Goal: Information Seeking & Learning: Learn about a topic

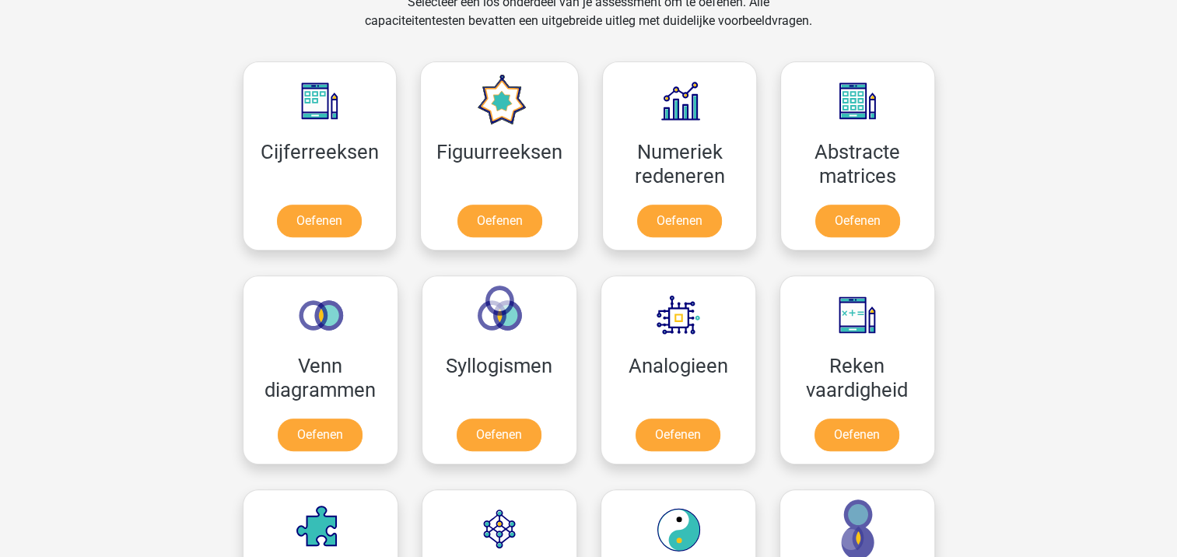
scroll to position [673, 0]
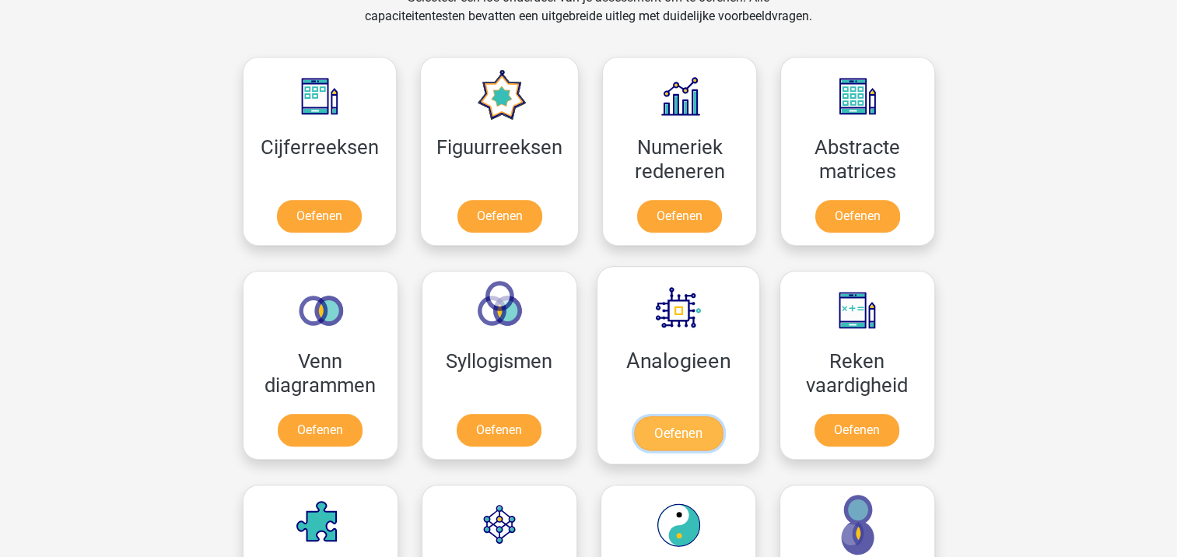
click at [695, 440] on link "Oefenen" at bounding box center [677, 433] width 89 height 34
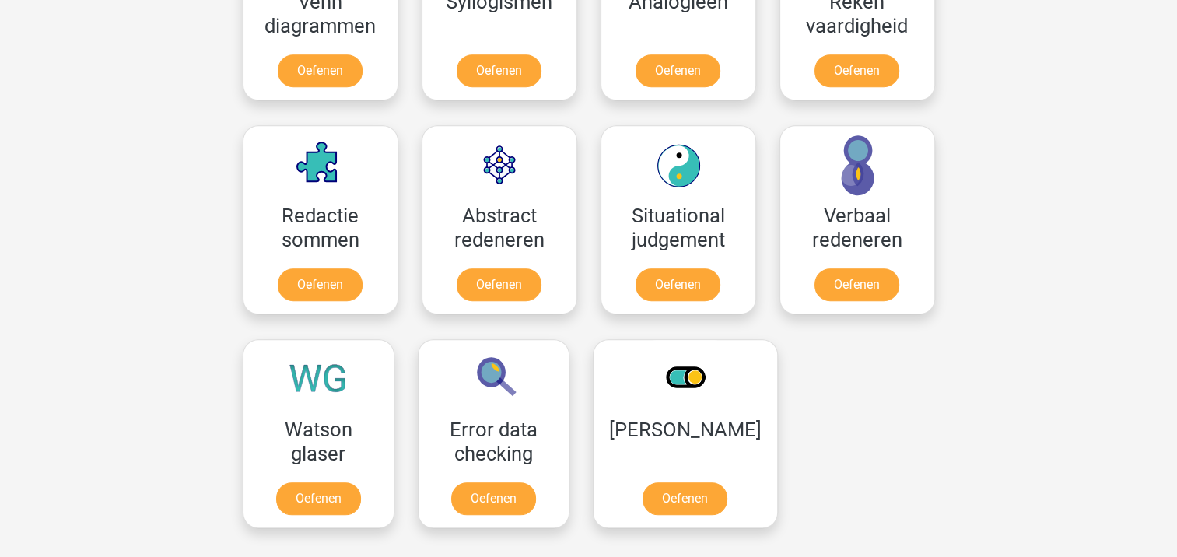
scroll to position [1038, 0]
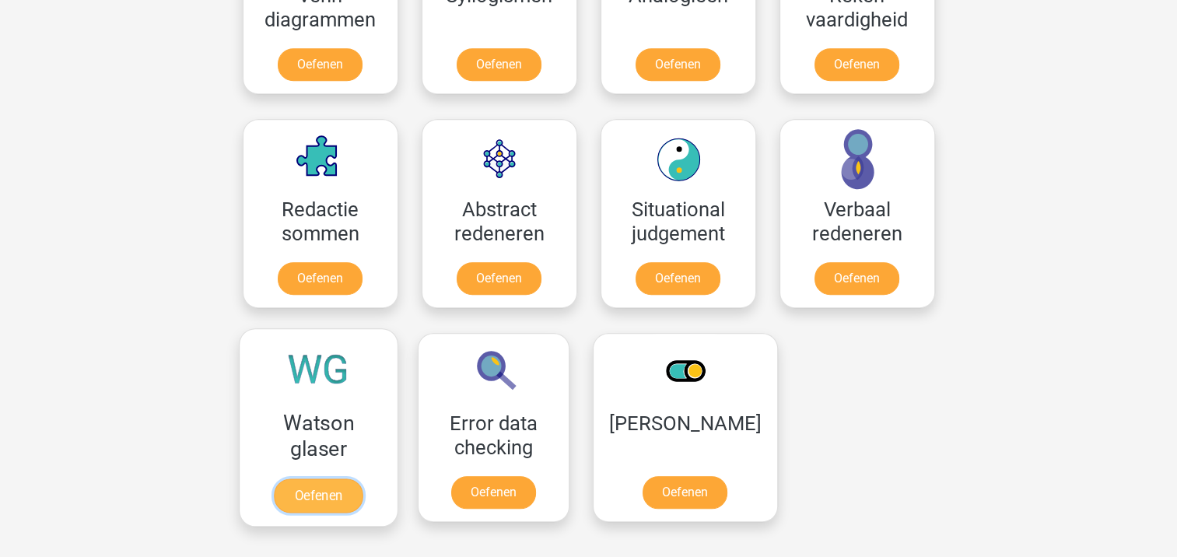
click at [335, 489] on link "Oefenen" at bounding box center [318, 495] width 89 height 34
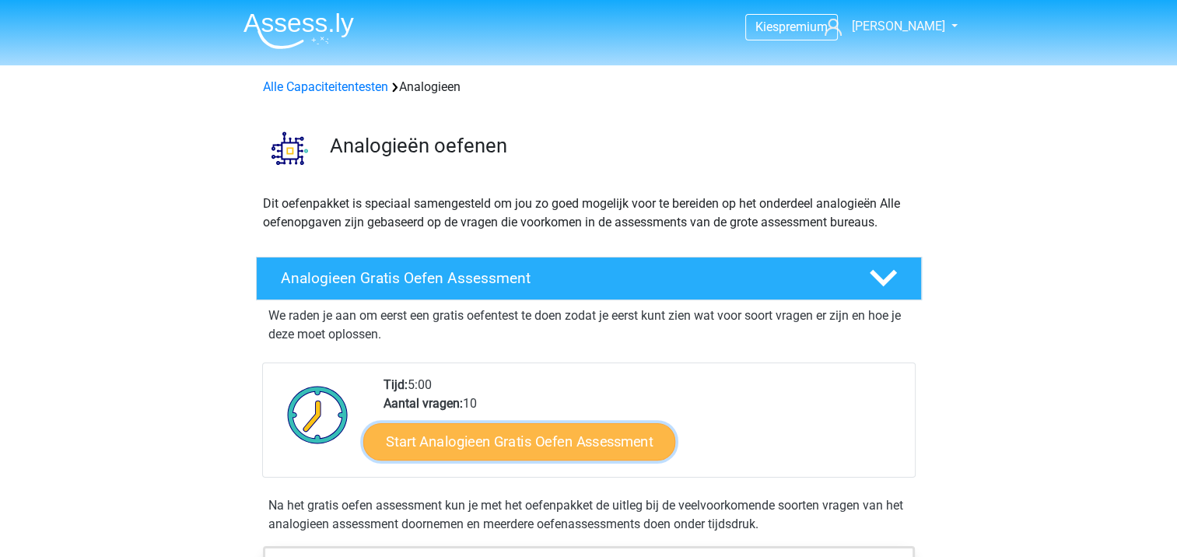
click at [610, 431] on link "Start Analogieen Gratis Oefen Assessment" at bounding box center [519, 440] width 312 height 37
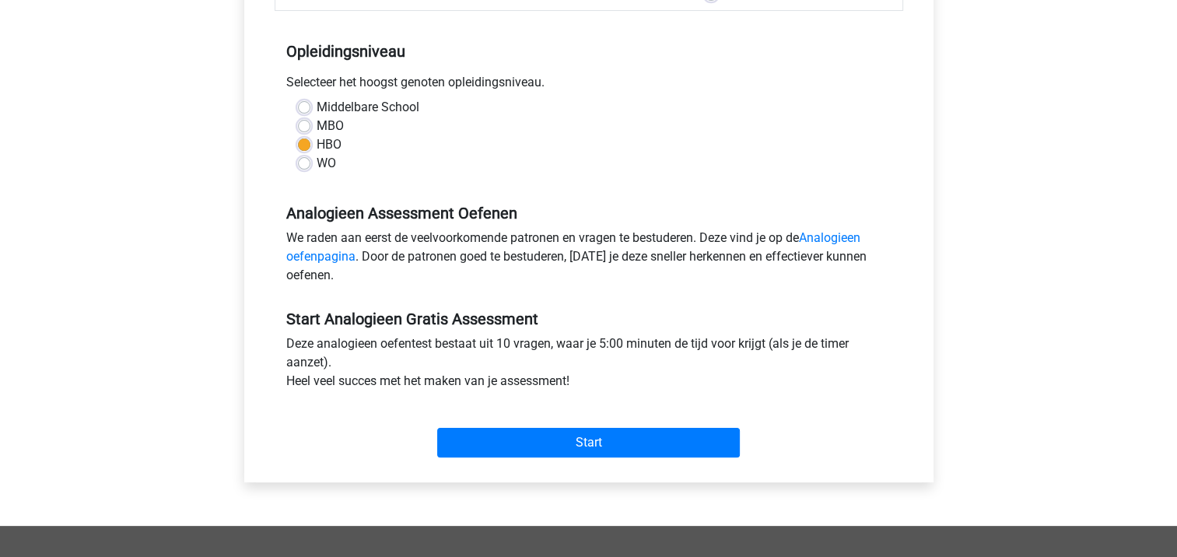
scroll to position [302, 0]
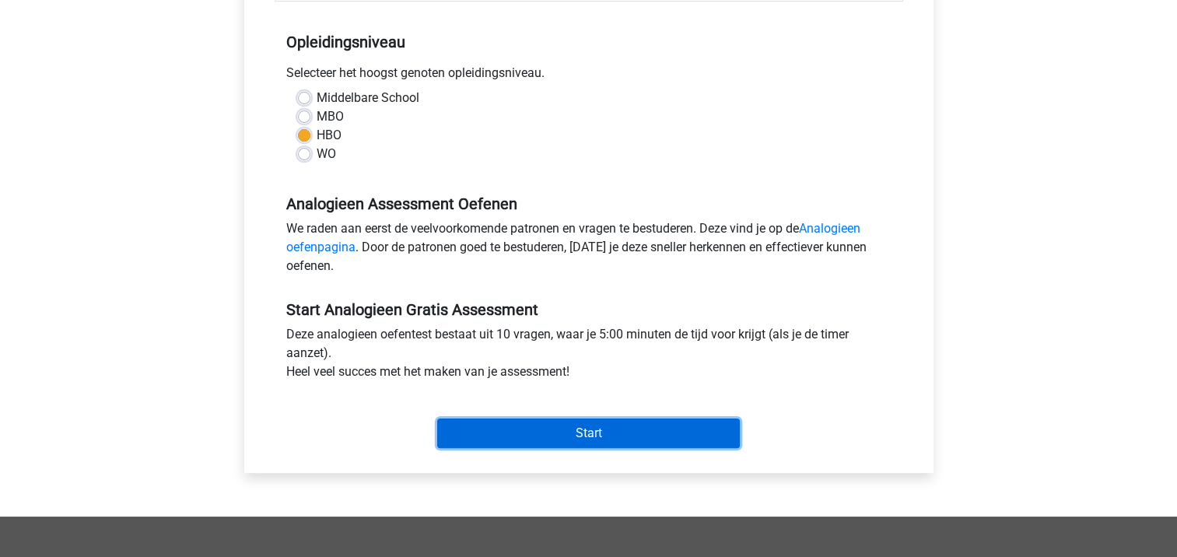
click at [688, 419] on input "Start" at bounding box center [588, 433] width 303 height 30
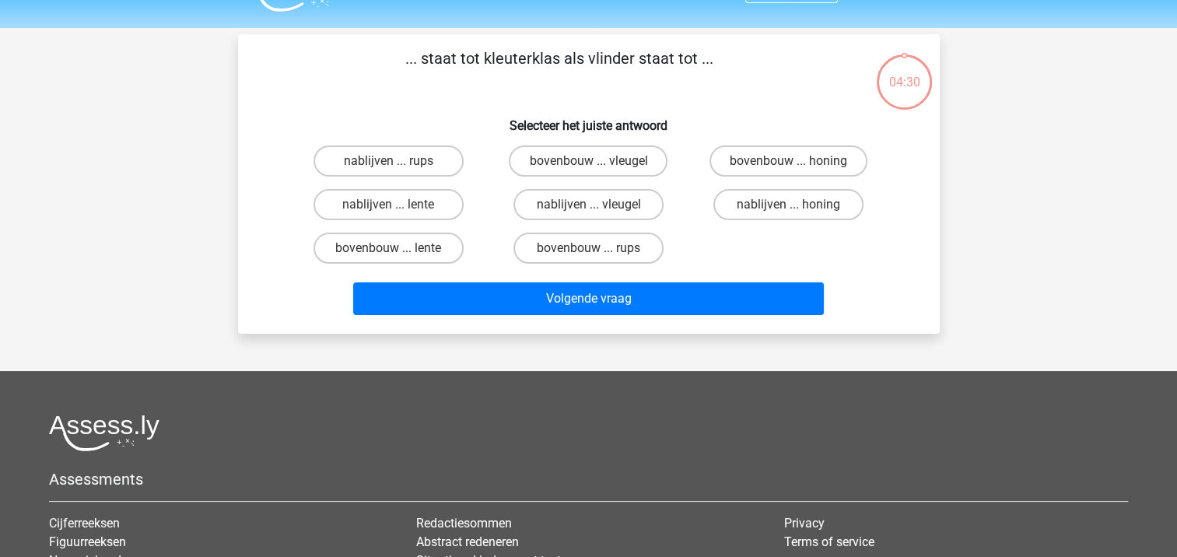
scroll to position [40, 0]
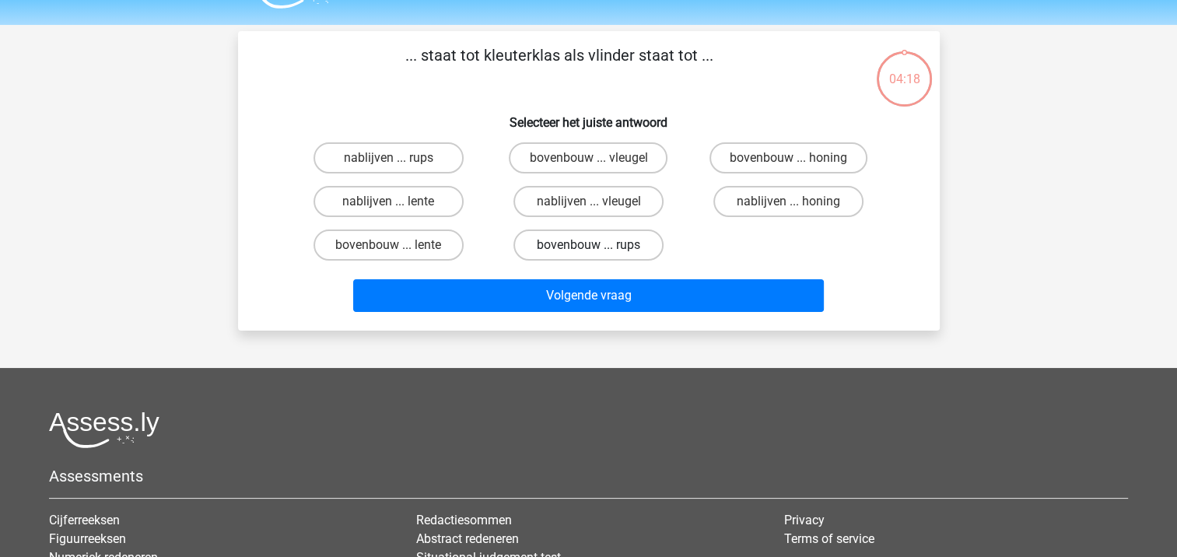
click at [542, 249] on label "bovenbouw ... rups" at bounding box center [588, 244] width 150 height 31
click at [588, 249] on input "bovenbouw ... rups" at bounding box center [593, 250] width 10 height 10
radio input "true"
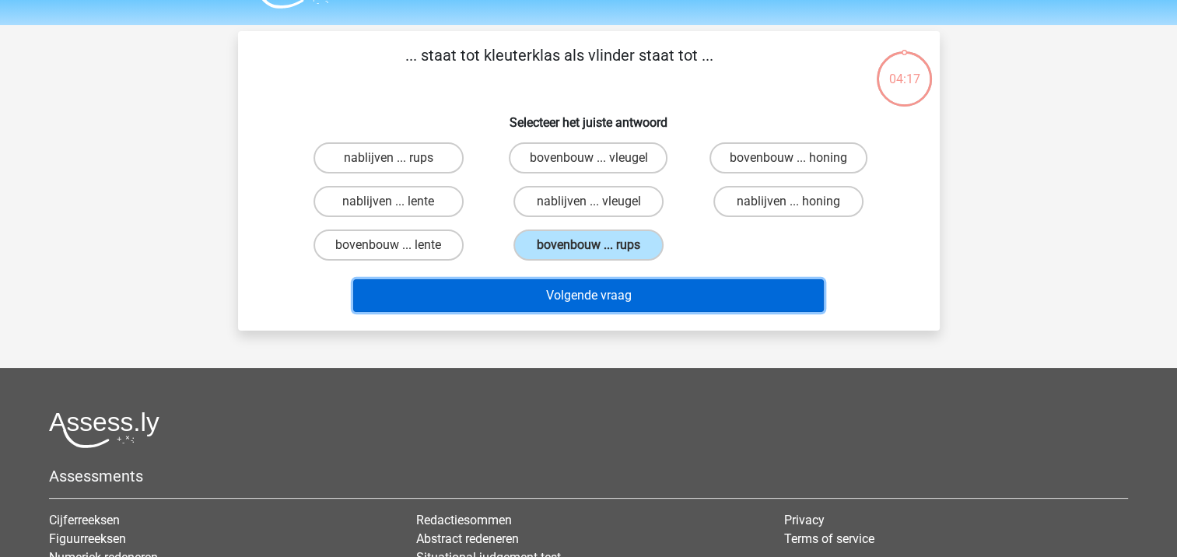
click at [575, 292] on button "Volgende vraag" at bounding box center [588, 295] width 471 height 33
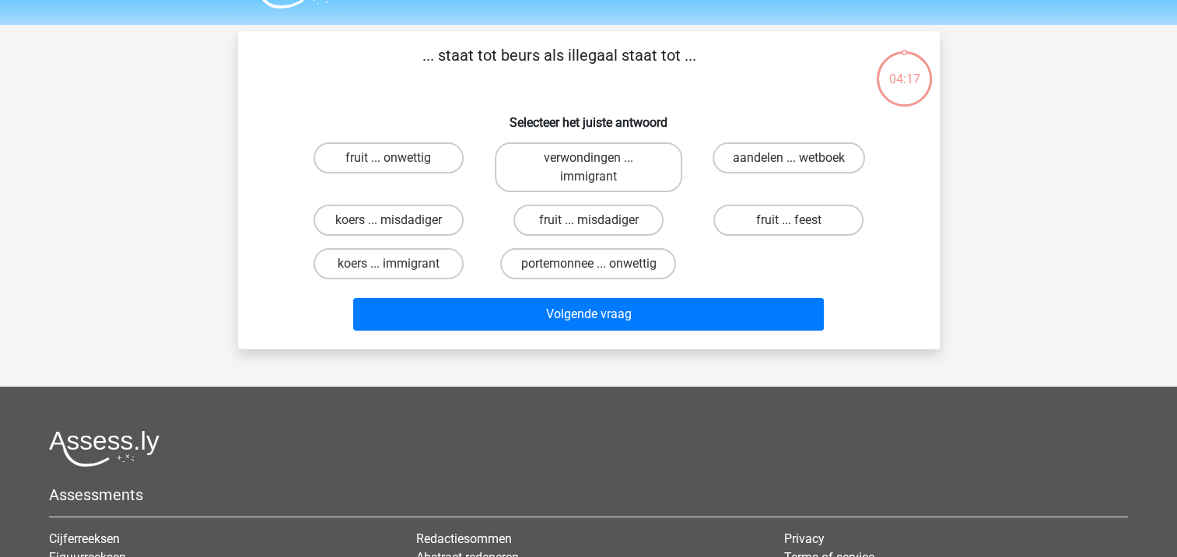
scroll to position [72, 0]
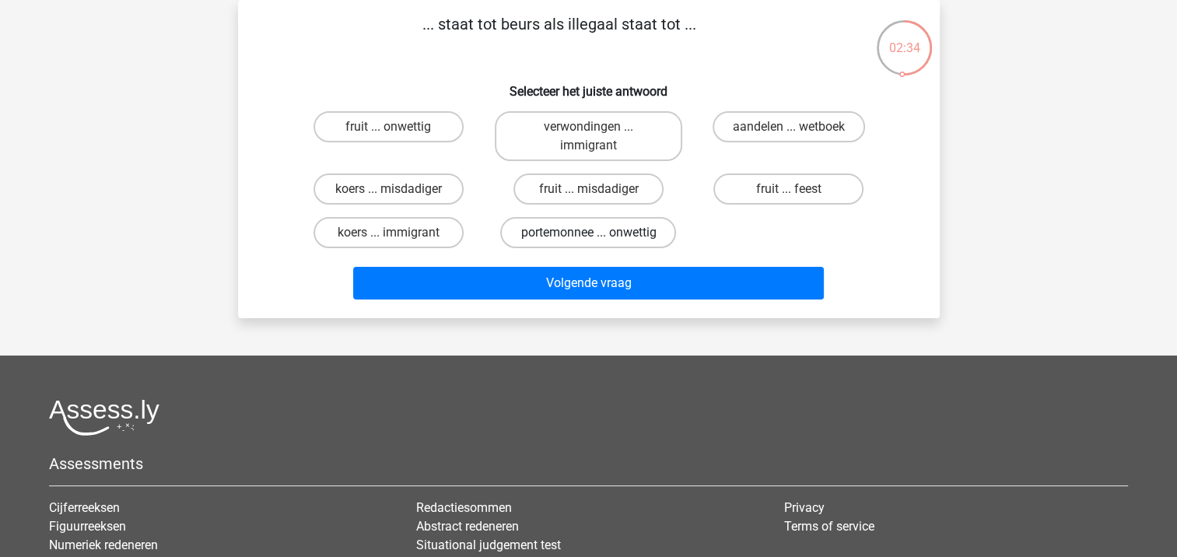
click at [601, 235] on label "portemonnee ... onwettig" at bounding box center [588, 232] width 176 height 31
click at [598, 235] on input "portemonnee ... onwettig" at bounding box center [593, 238] width 10 height 10
radio input "true"
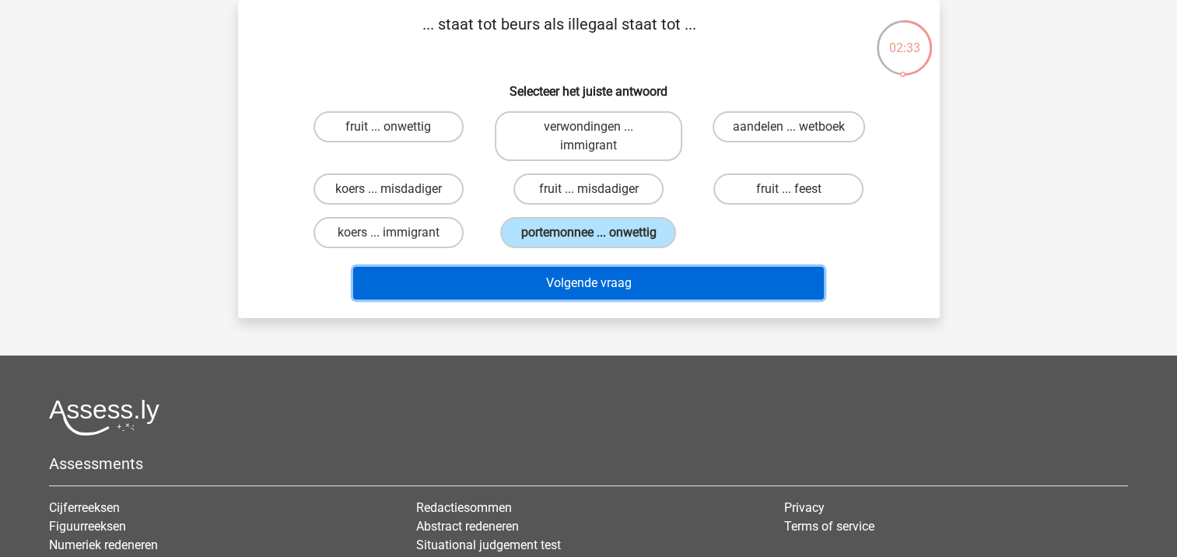
click at [604, 282] on button "Volgende vraag" at bounding box center [588, 283] width 471 height 33
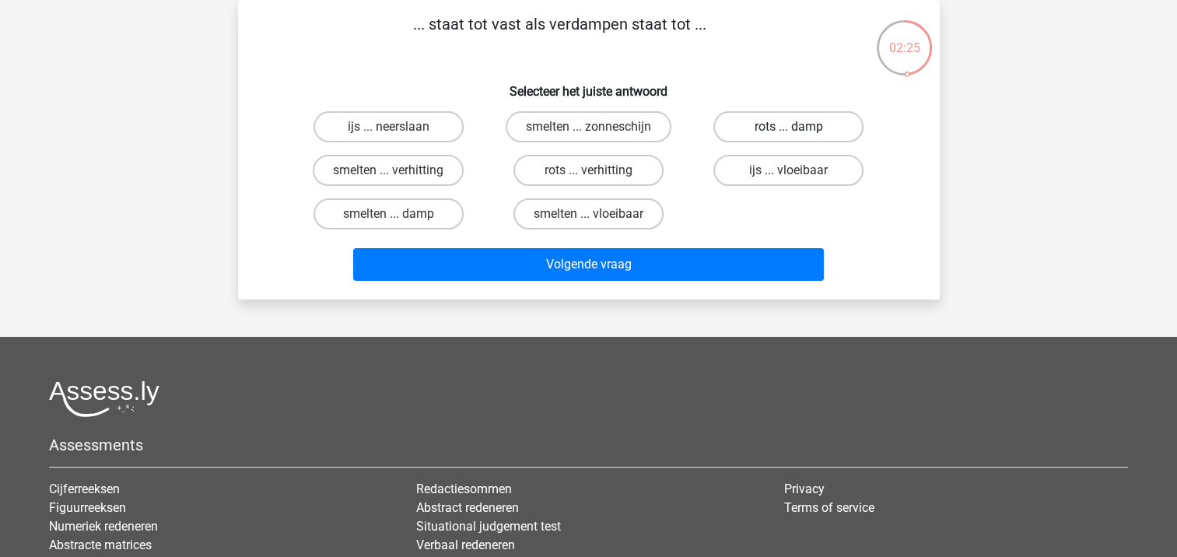
click at [782, 121] on label "rots ... damp" at bounding box center [788, 126] width 150 height 31
click at [789, 127] on input "rots ... damp" at bounding box center [794, 132] width 10 height 10
radio input "true"
click at [423, 184] on label "smelten ... verhitting" at bounding box center [388, 170] width 151 height 31
click at [398, 180] on input "smelten ... verhitting" at bounding box center [393, 175] width 10 height 10
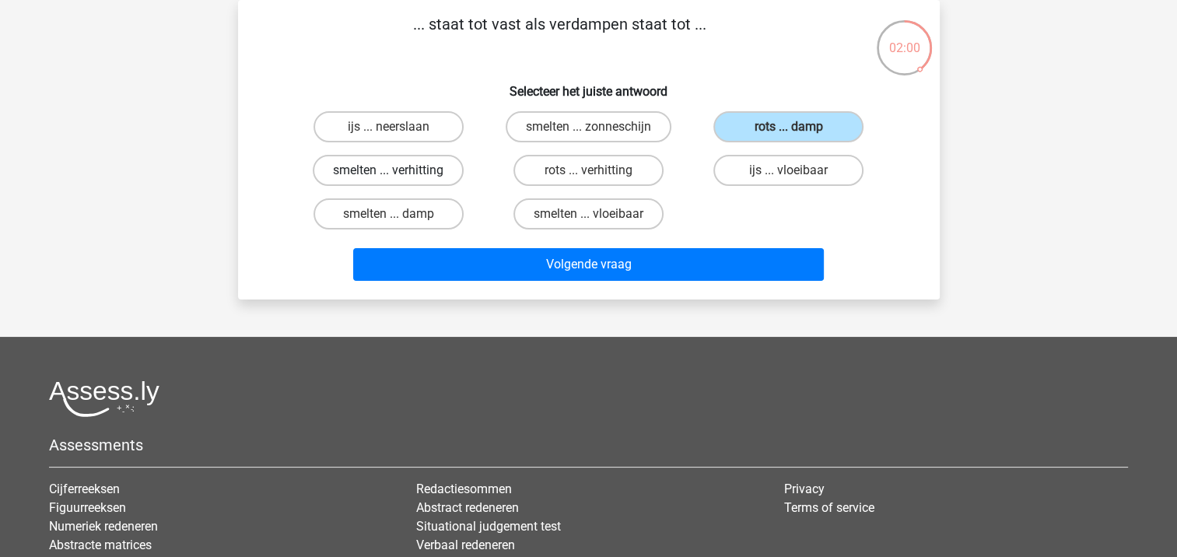
radio input "true"
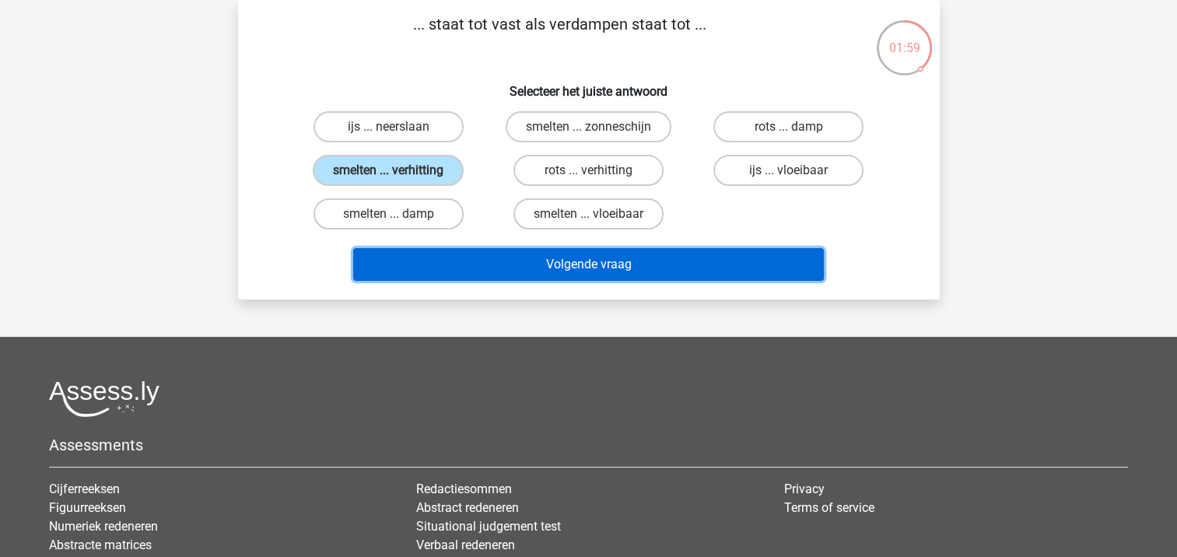
click at [493, 278] on button "Volgende vraag" at bounding box center [588, 264] width 471 height 33
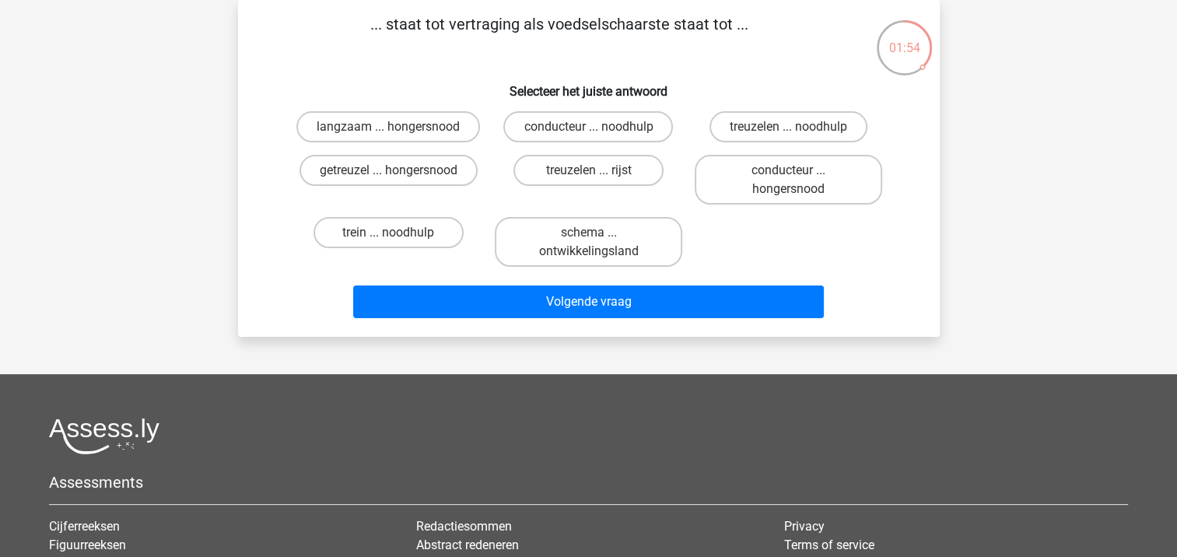
scroll to position [0, 0]
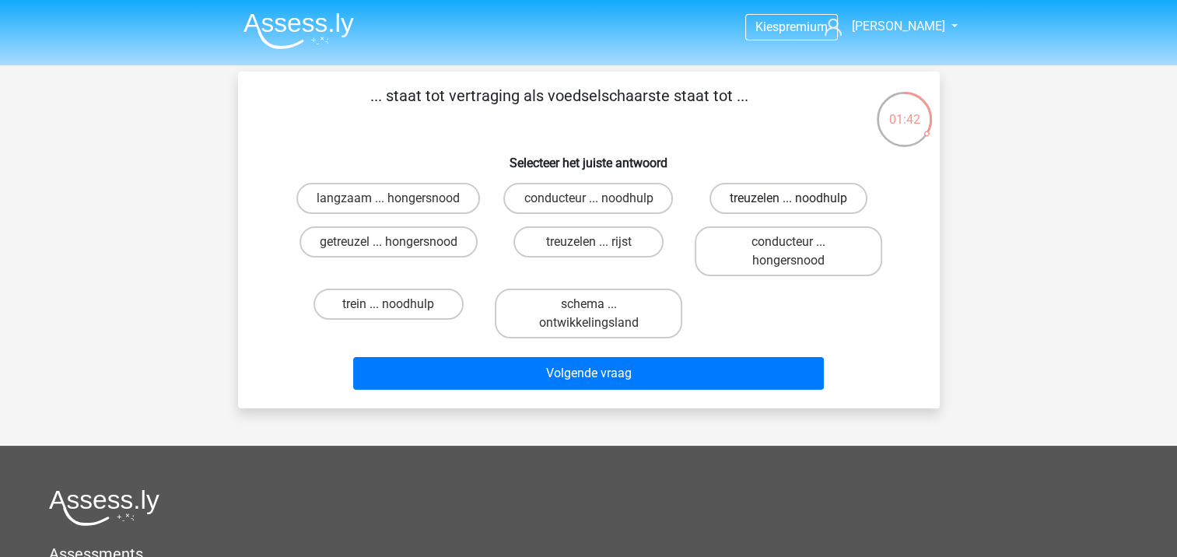
click at [754, 205] on label "treuzelen ... noodhulp" at bounding box center [788, 198] width 158 height 31
click at [789, 205] on input "treuzelen ... noodhulp" at bounding box center [794, 203] width 10 height 10
radio input "true"
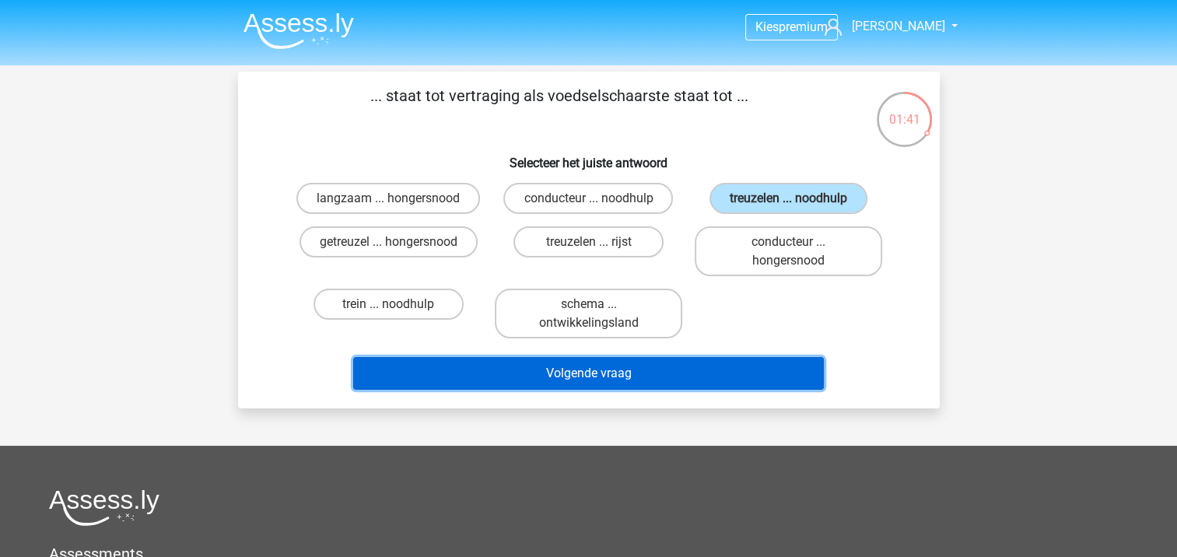
click at [681, 367] on button "Volgende vraag" at bounding box center [588, 373] width 471 height 33
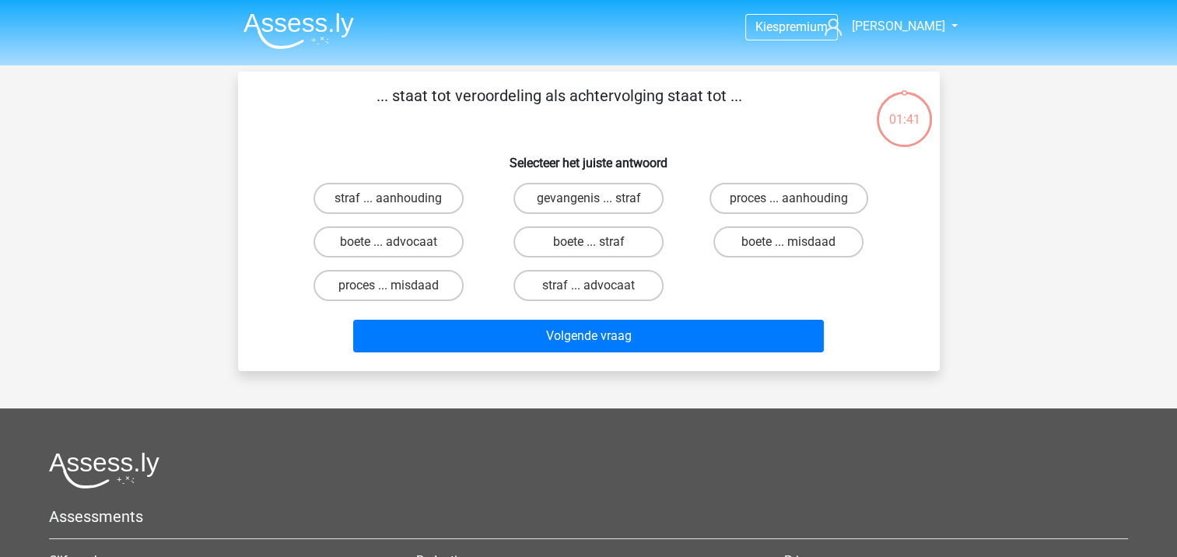
scroll to position [72, 0]
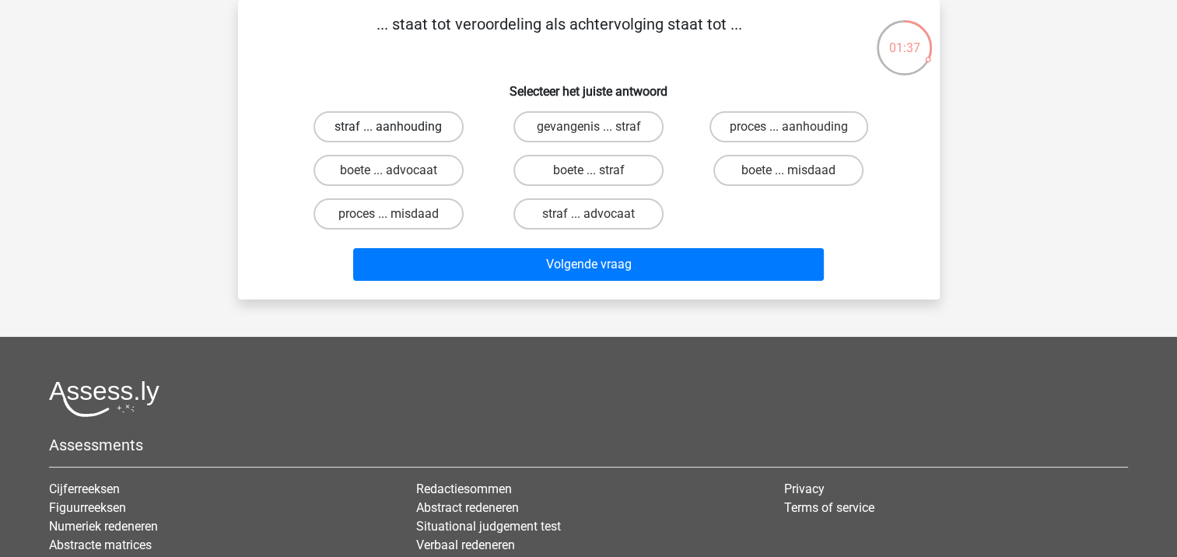
click at [439, 131] on label "straf ... aanhouding" at bounding box center [388, 126] width 150 height 31
click at [398, 131] on input "straf ... aanhouding" at bounding box center [393, 132] width 10 height 10
radio input "true"
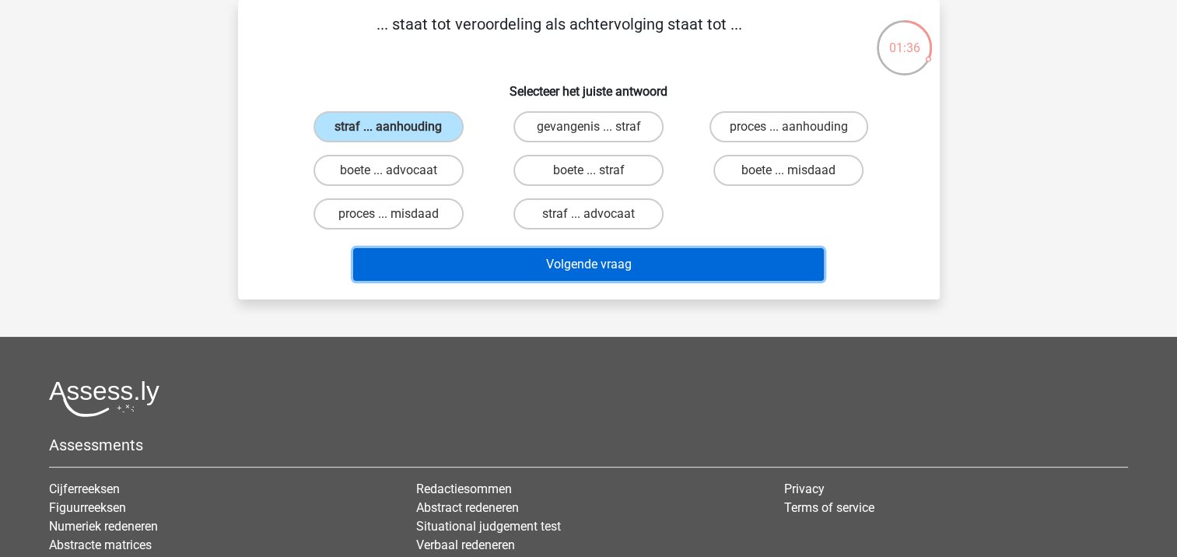
click at [500, 268] on button "Volgende vraag" at bounding box center [588, 264] width 471 height 33
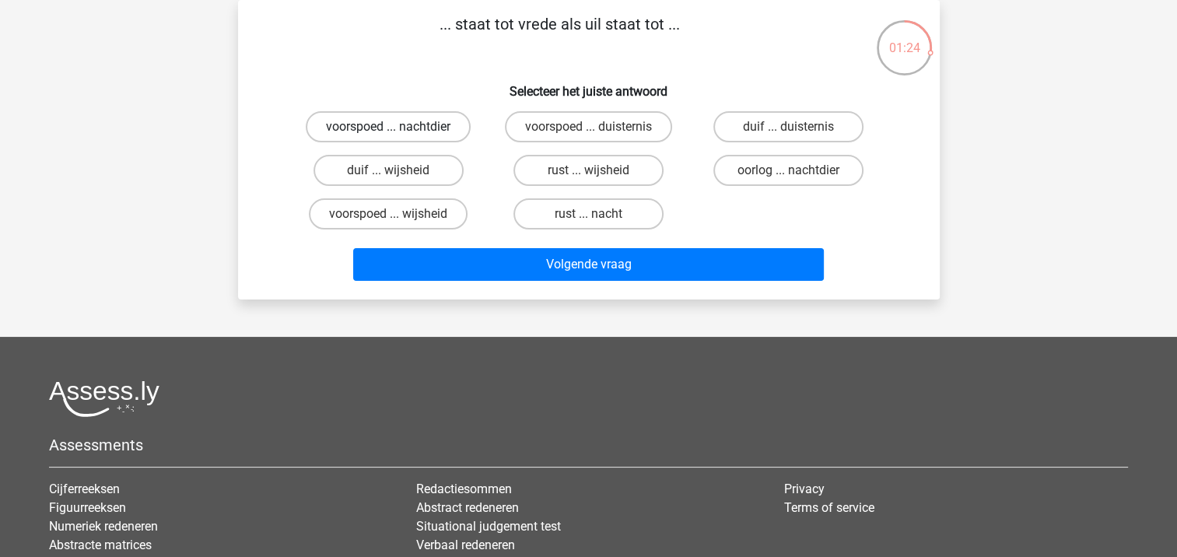
click at [448, 132] on label "voorspoed ... nachtdier" at bounding box center [388, 126] width 165 height 31
click at [398, 132] on input "voorspoed ... nachtdier" at bounding box center [393, 132] width 10 height 10
radio input "true"
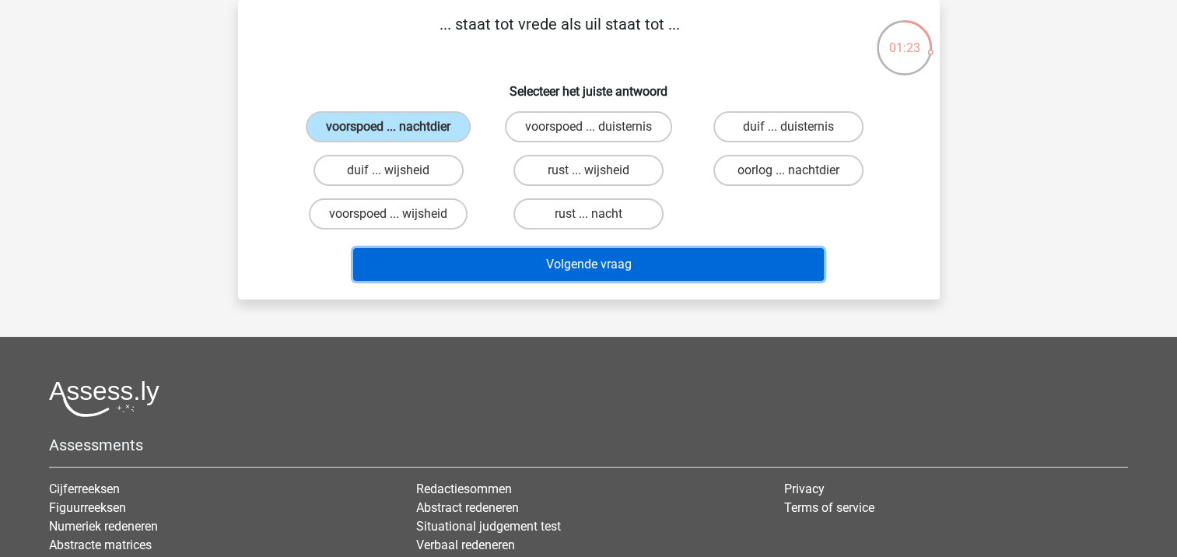
click at [511, 257] on button "Volgende vraag" at bounding box center [588, 264] width 471 height 33
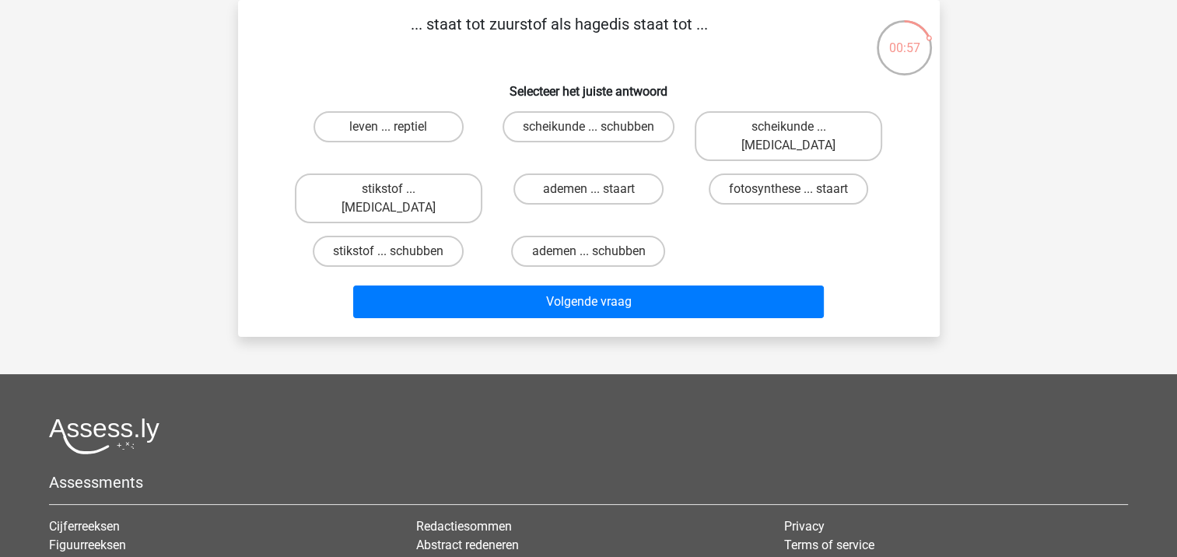
click at [441, 103] on div "... staat tot zuurstof als hagedis staat tot ... Selecteer het juiste antwoord …" at bounding box center [588, 168] width 689 height 312
click at [432, 128] on label "leven ... reptiel" at bounding box center [388, 126] width 150 height 31
click at [398, 128] on input "leven ... reptiel" at bounding box center [393, 132] width 10 height 10
radio input "true"
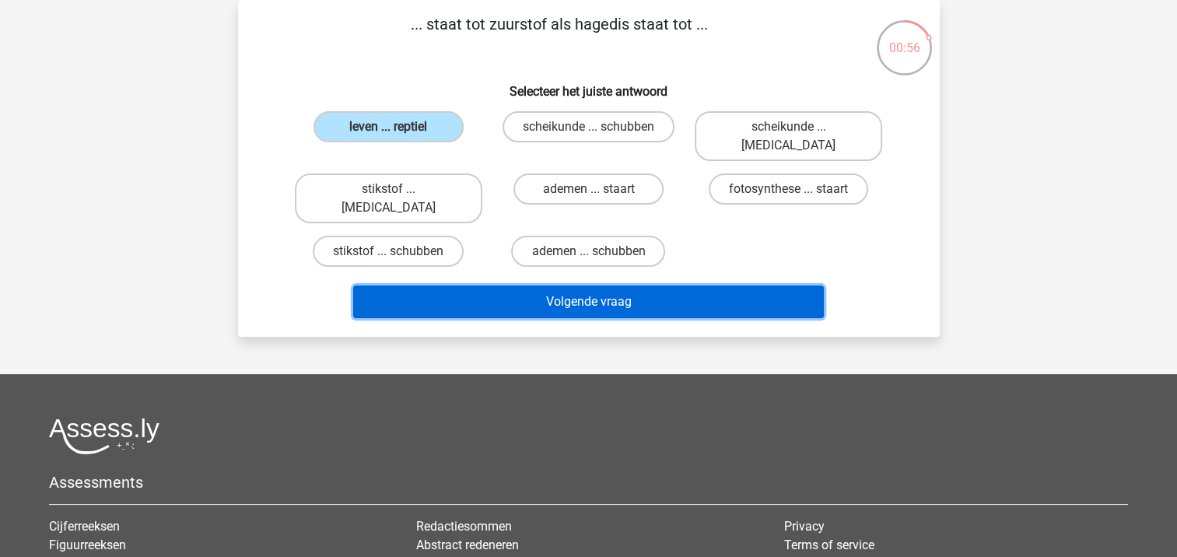
click at [513, 285] on button "Volgende vraag" at bounding box center [588, 301] width 471 height 33
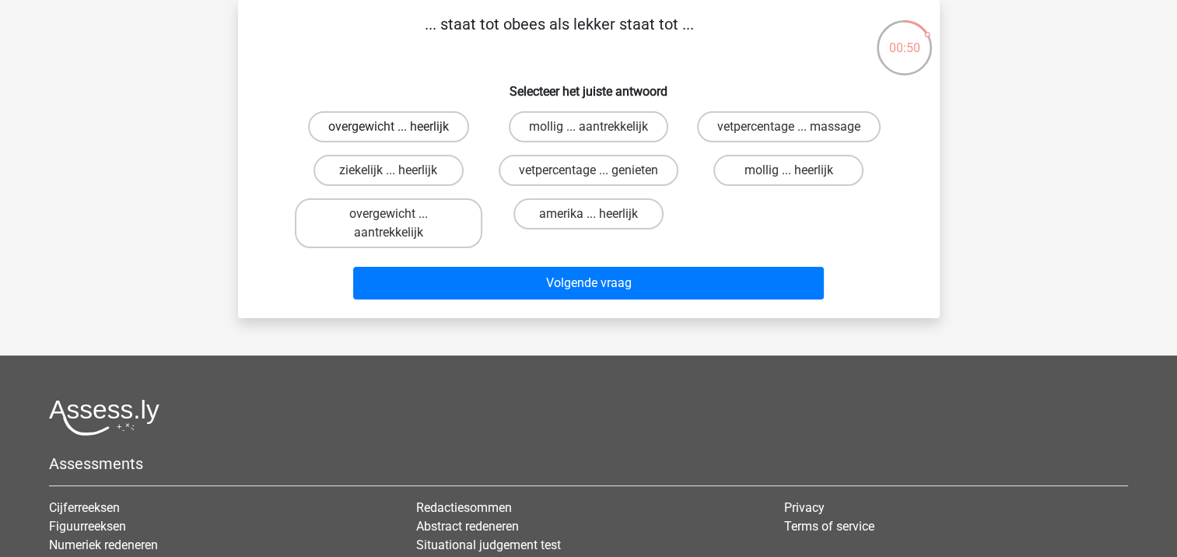
click at [434, 132] on label "overgewicht ... heerlijk" at bounding box center [388, 126] width 161 height 31
click at [398, 132] on input "overgewicht ... heerlijk" at bounding box center [393, 132] width 10 height 10
radio input "true"
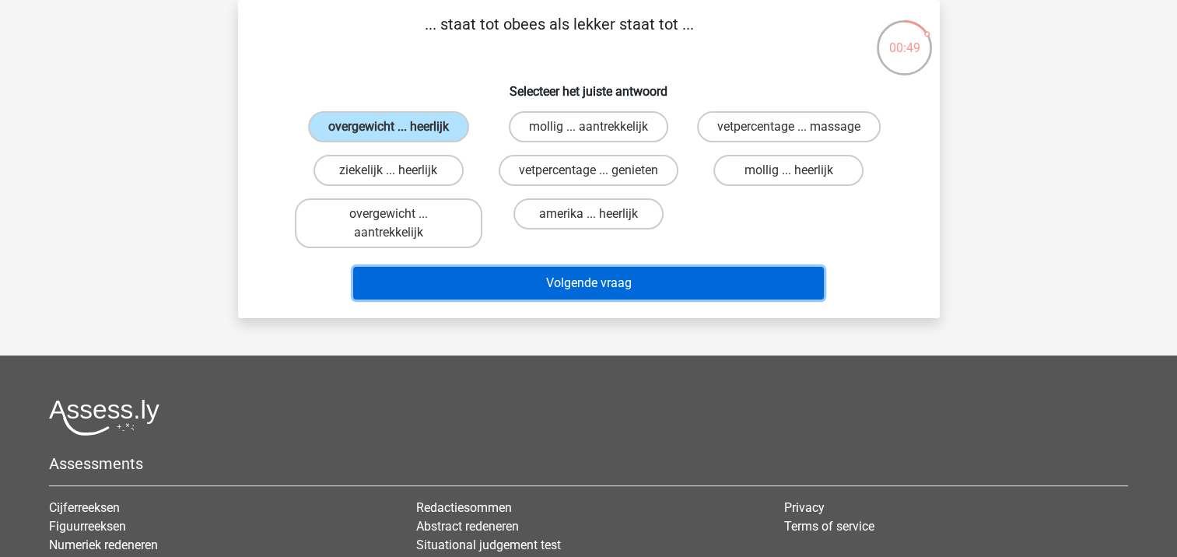
click at [485, 281] on button "Volgende vraag" at bounding box center [588, 283] width 471 height 33
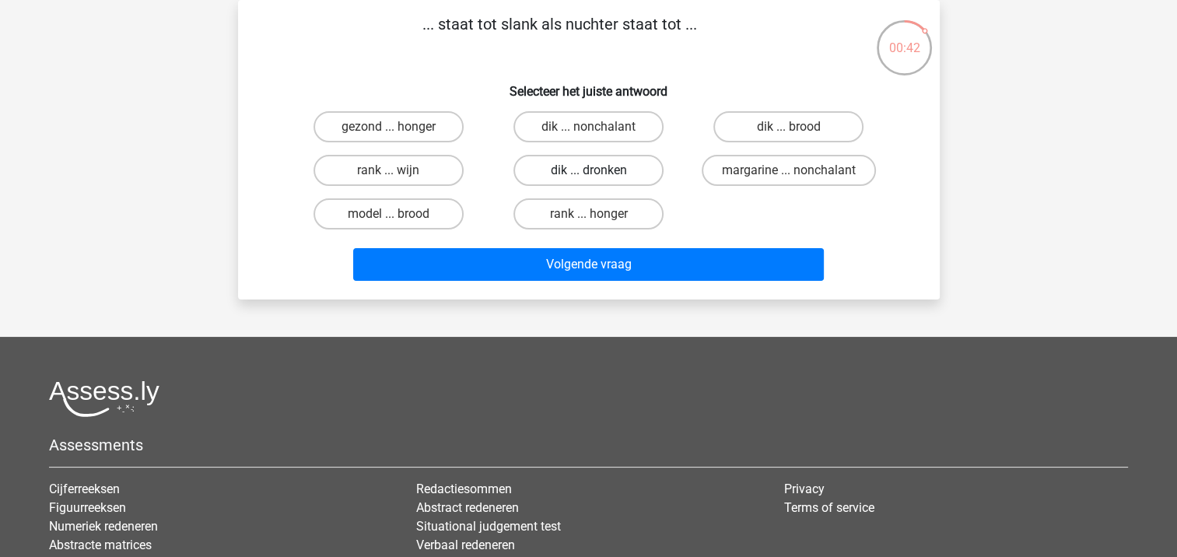
click at [569, 173] on label "dik ... dronken" at bounding box center [588, 170] width 150 height 31
click at [588, 173] on input "dik ... dronken" at bounding box center [593, 175] width 10 height 10
radio input "true"
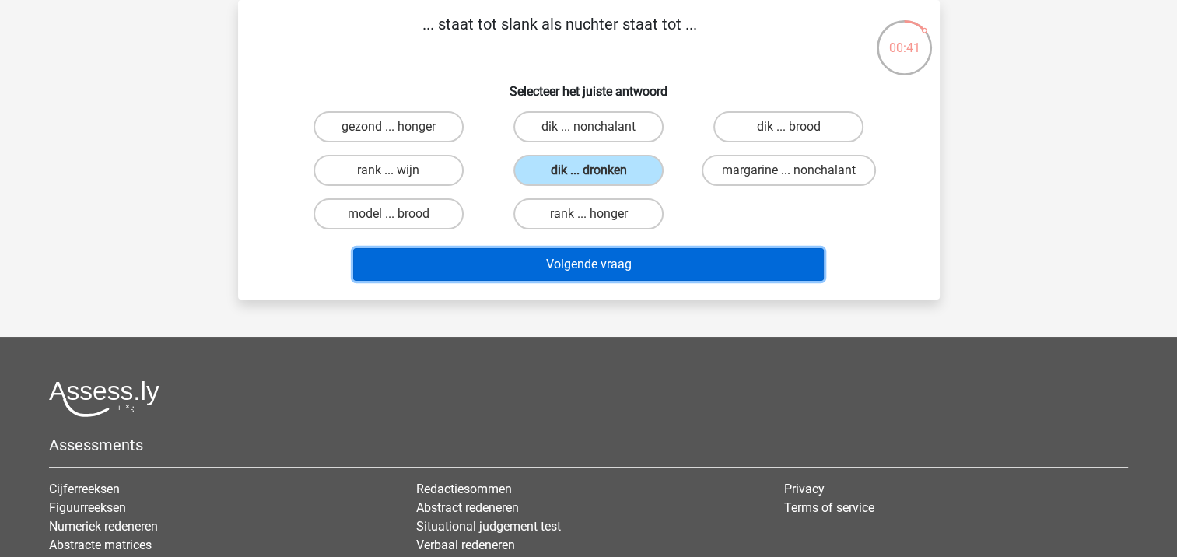
click at [541, 262] on button "Volgende vraag" at bounding box center [588, 264] width 471 height 33
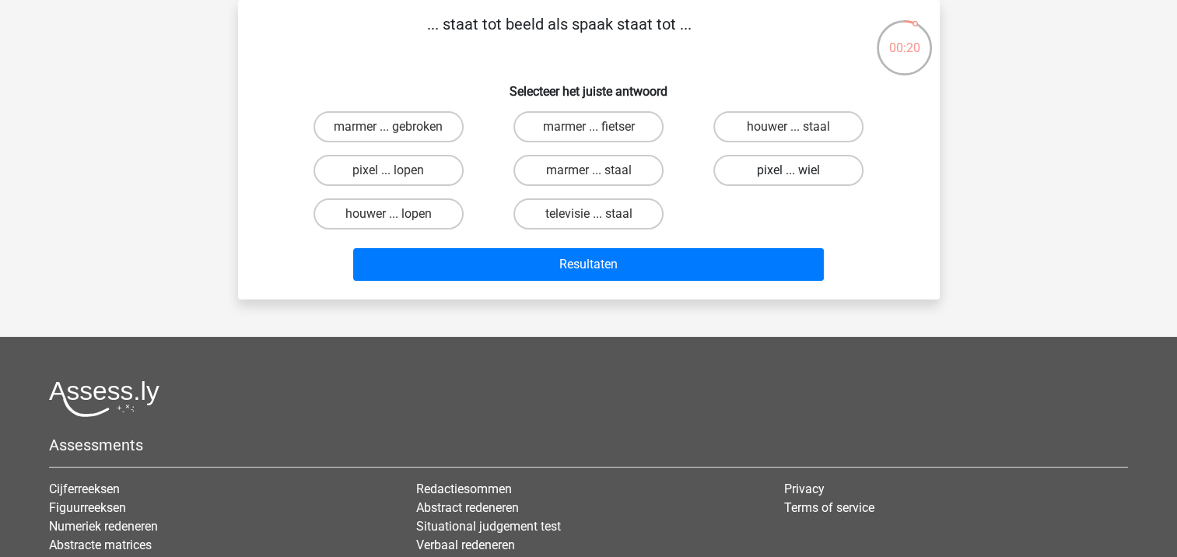
click at [757, 175] on label "pixel ... wiel" at bounding box center [788, 170] width 150 height 31
click at [789, 175] on input "pixel ... wiel" at bounding box center [794, 175] width 10 height 10
radio input "true"
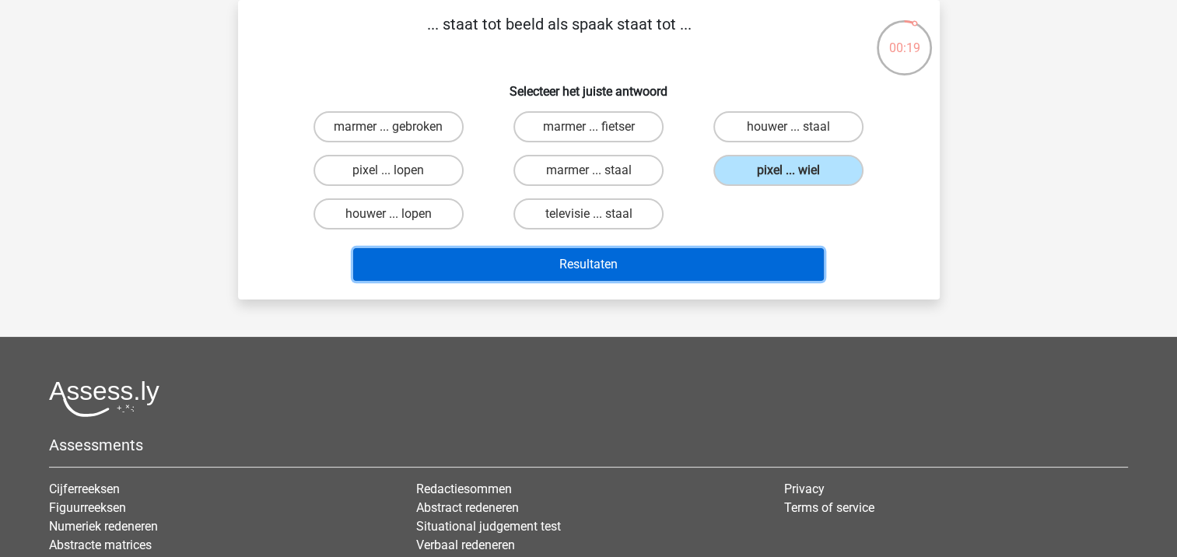
click at [664, 271] on button "Resultaten" at bounding box center [588, 264] width 471 height 33
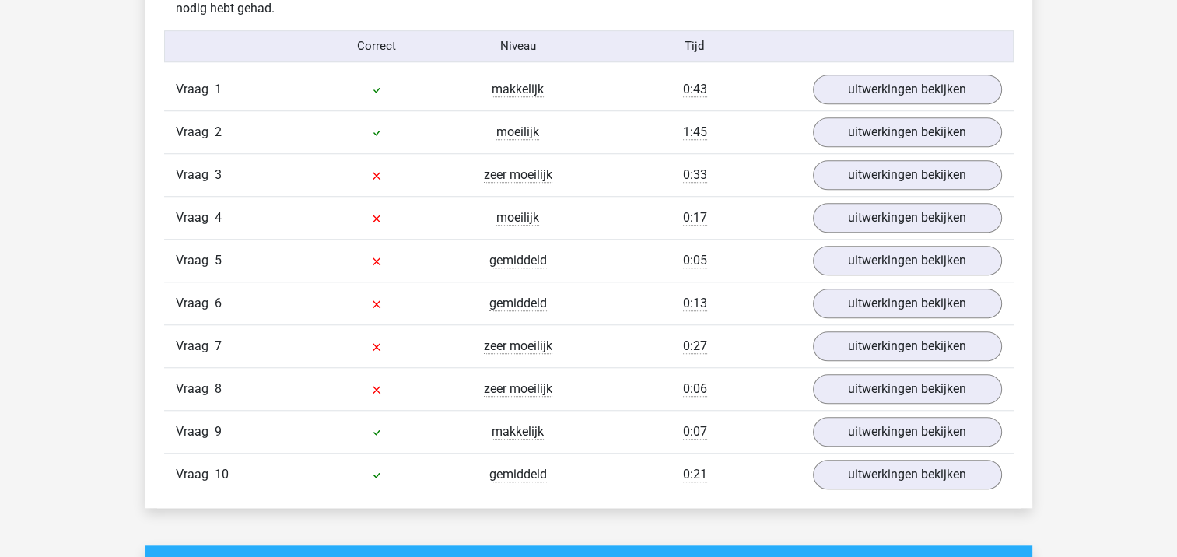
scroll to position [1304, 0]
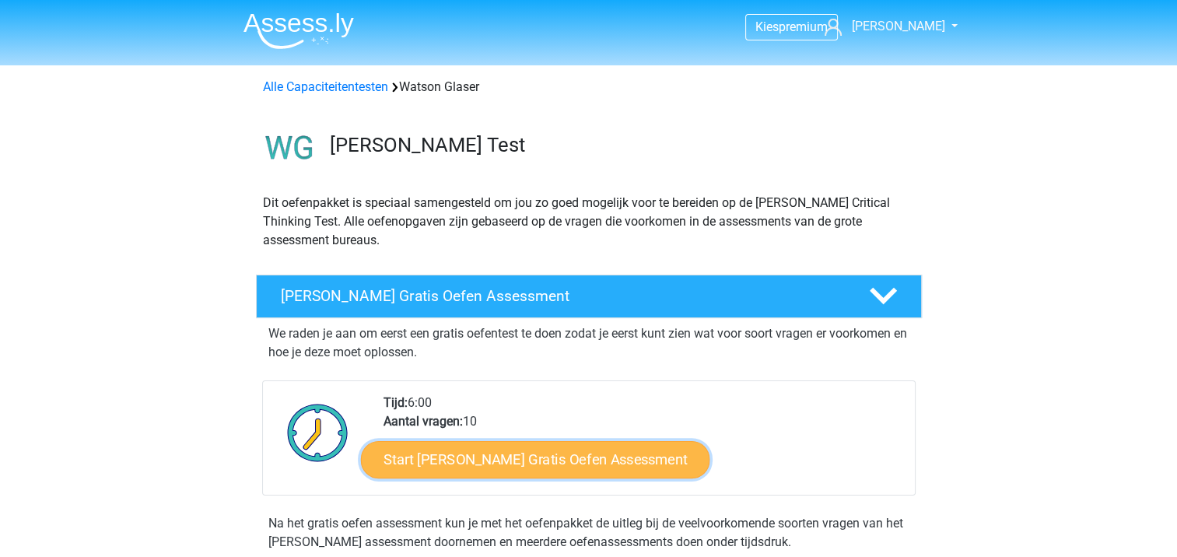
click at [439, 454] on link "Start [PERSON_NAME] Gratis Oefen Assessment" at bounding box center [535, 459] width 349 height 37
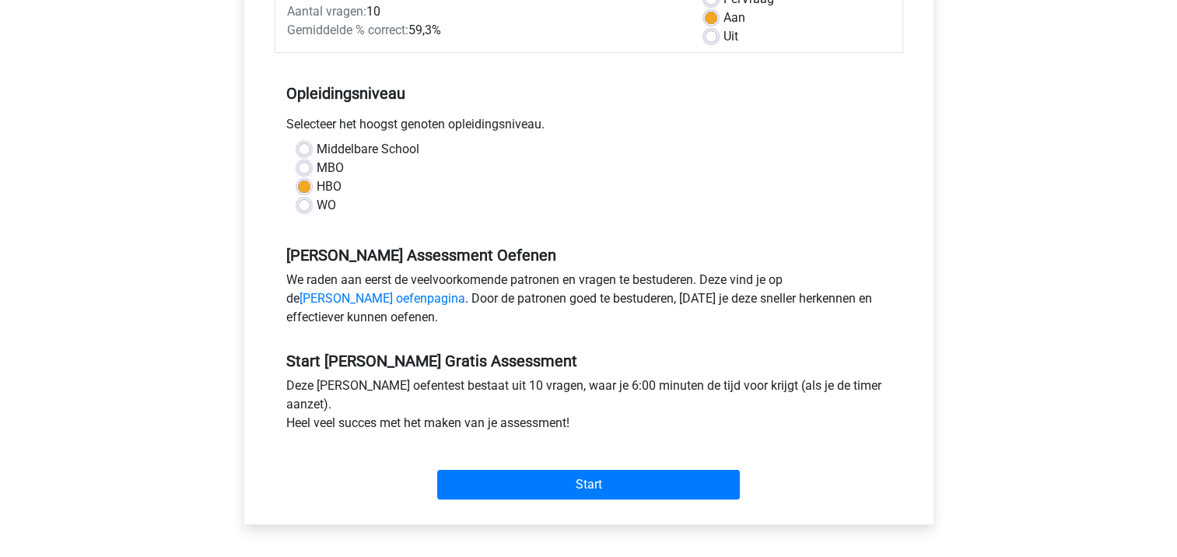
scroll to position [252, 0]
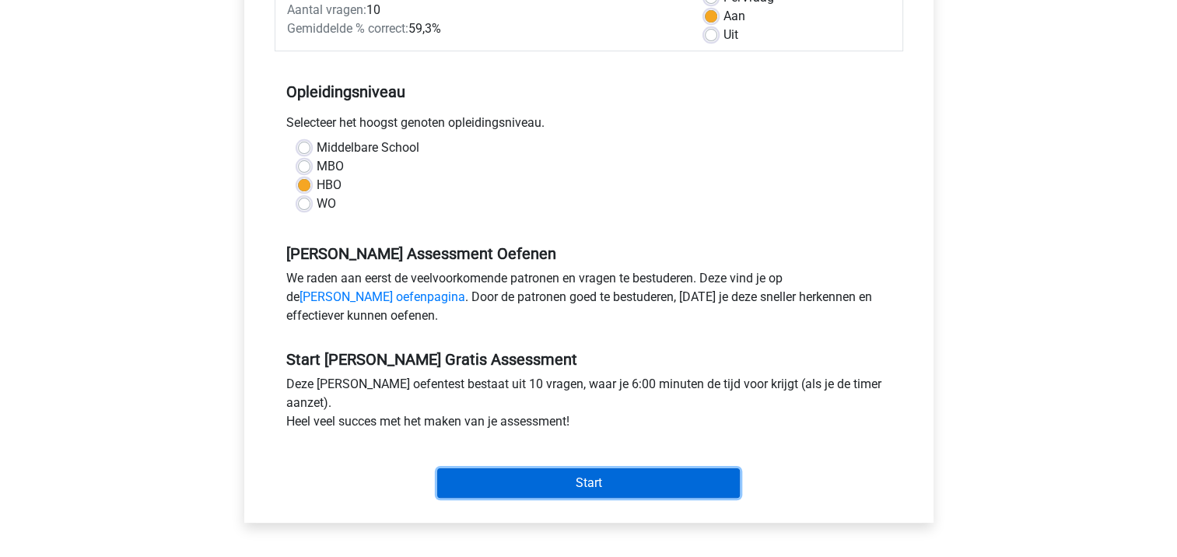
click at [640, 488] on input "Start" at bounding box center [588, 483] width 303 height 30
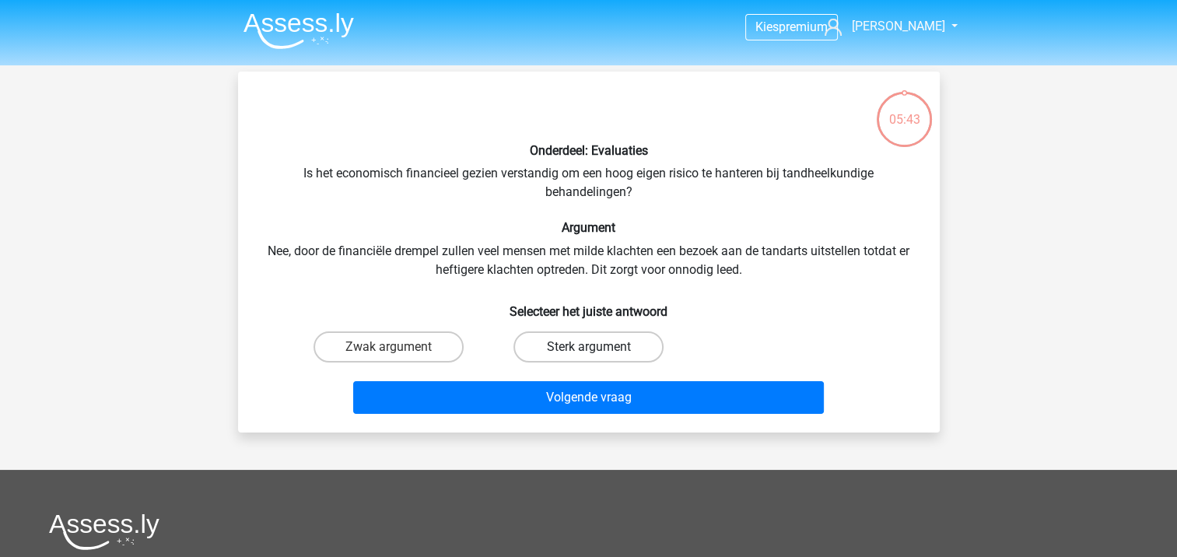
click at [566, 348] on label "Sterk argument" at bounding box center [588, 346] width 150 height 31
click at [588, 348] on input "Sterk argument" at bounding box center [593, 352] width 10 height 10
radio input "true"
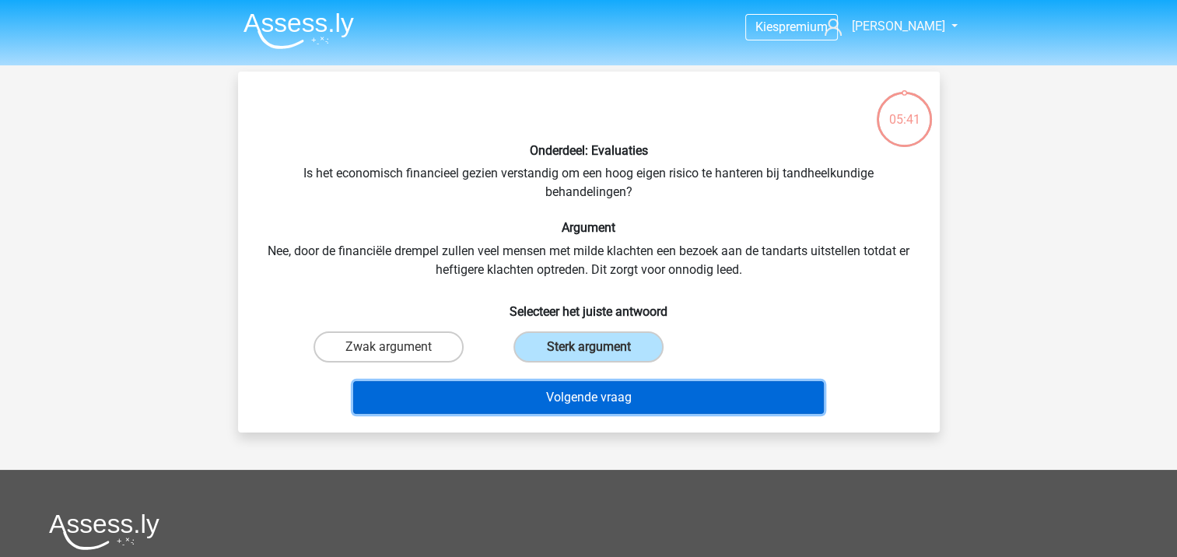
click at [559, 394] on button "Volgende vraag" at bounding box center [588, 397] width 471 height 33
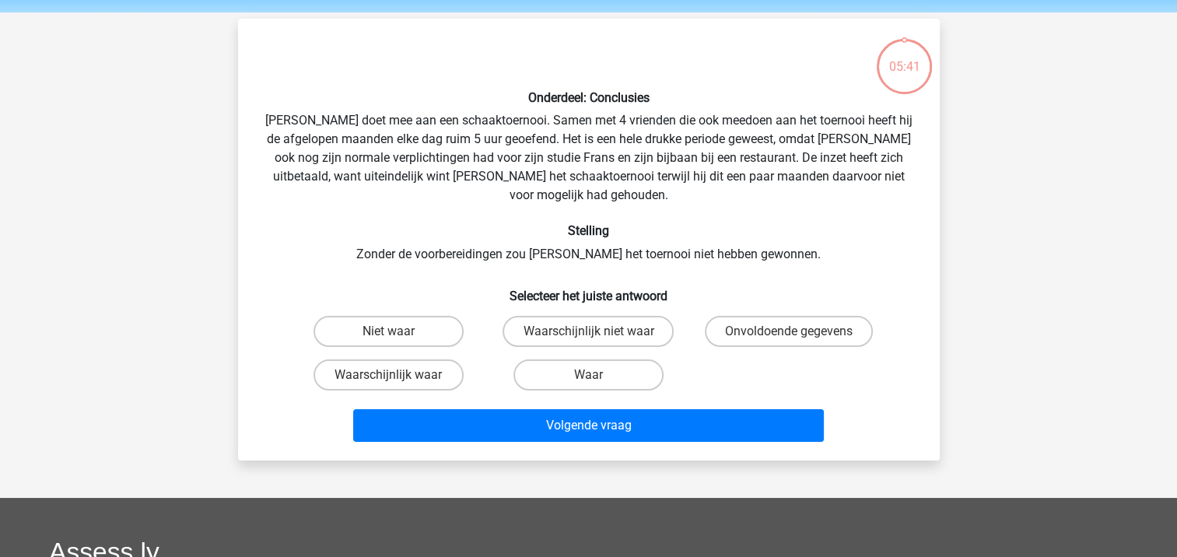
scroll to position [72, 0]
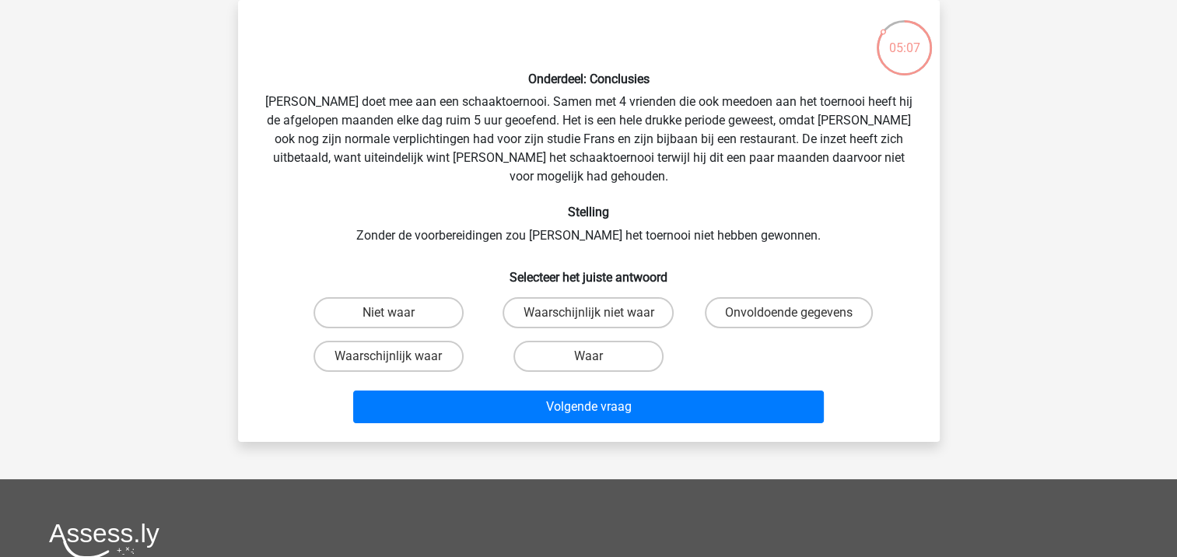
click at [392, 356] on input "Waarschijnlijk waar" at bounding box center [393, 361] width 10 height 10
radio input "true"
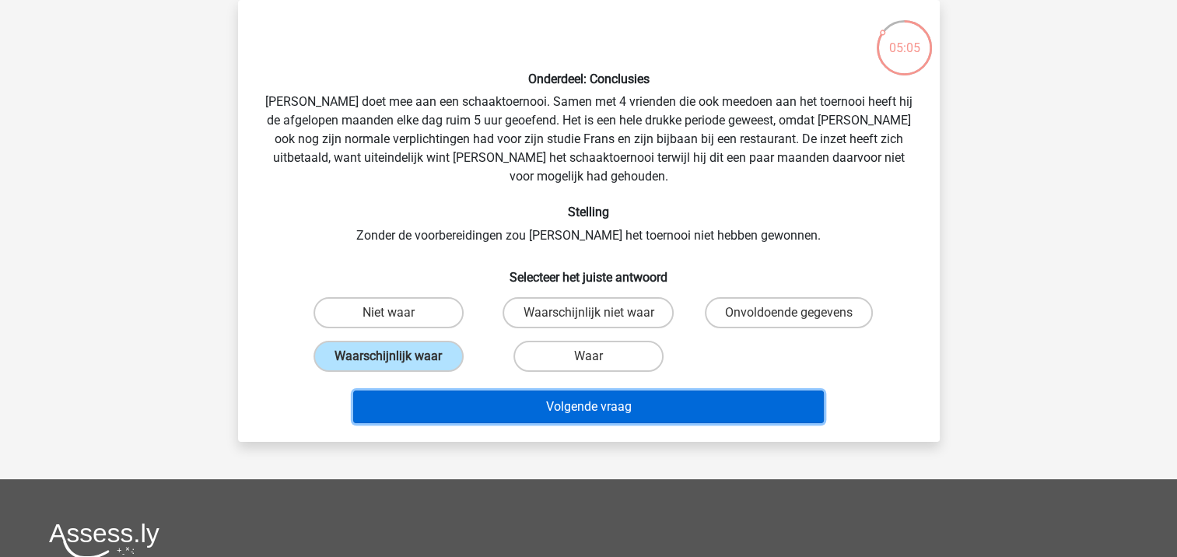
click at [492, 390] on button "Volgende vraag" at bounding box center [588, 406] width 471 height 33
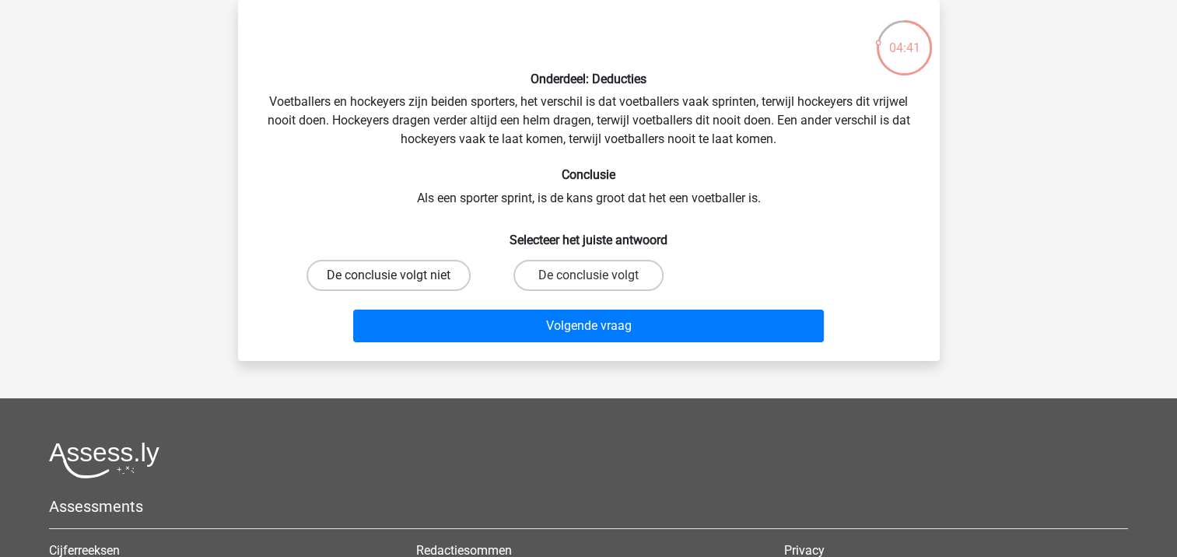
click at [422, 278] on label "De conclusie volgt niet" at bounding box center [388, 275] width 164 height 31
click at [398, 278] on input "De conclusie volgt niet" at bounding box center [393, 280] width 10 height 10
radio input "true"
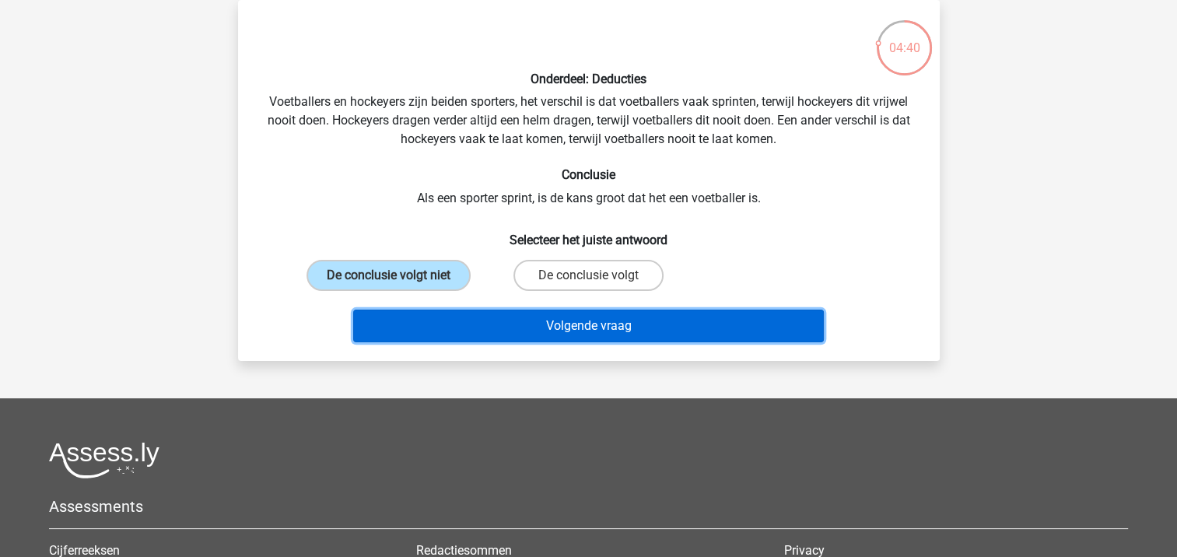
click at [495, 338] on button "Volgende vraag" at bounding box center [588, 326] width 471 height 33
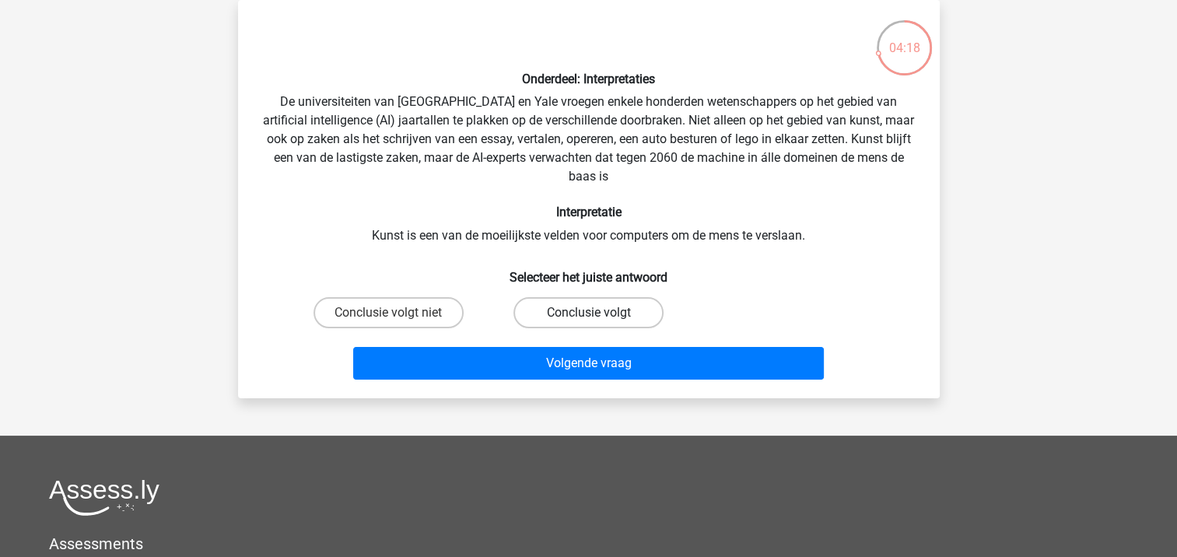
click at [551, 314] on label "Conclusie volgt" at bounding box center [588, 312] width 150 height 31
click at [588, 314] on input "Conclusie volgt" at bounding box center [593, 318] width 10 height 10
radio input "true"
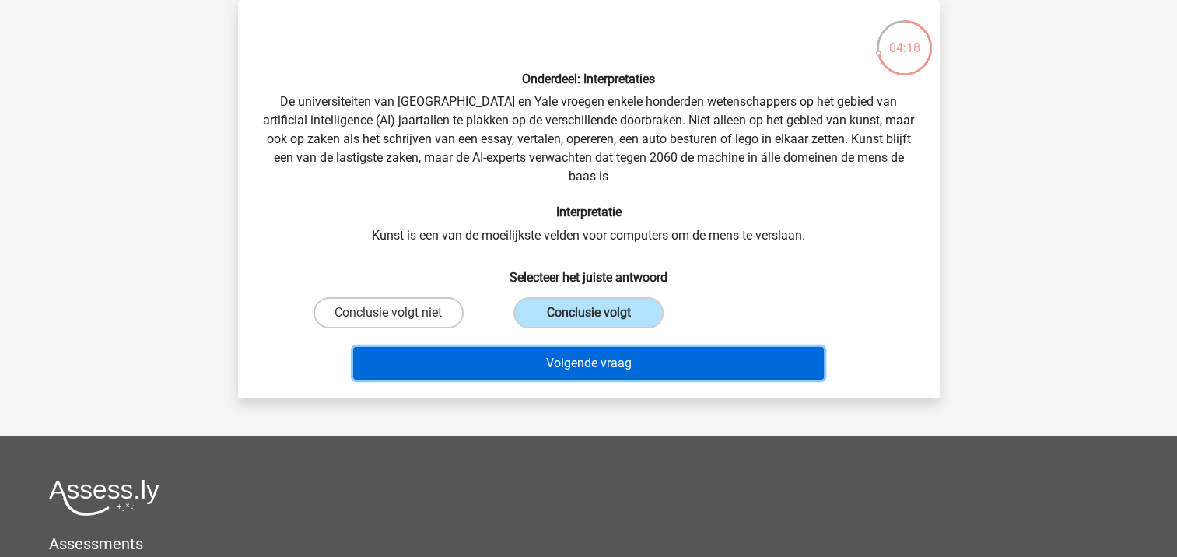
click at [541, 361] on button "Volgende vraag" at bounding box center [588, 363] width 471 height 33
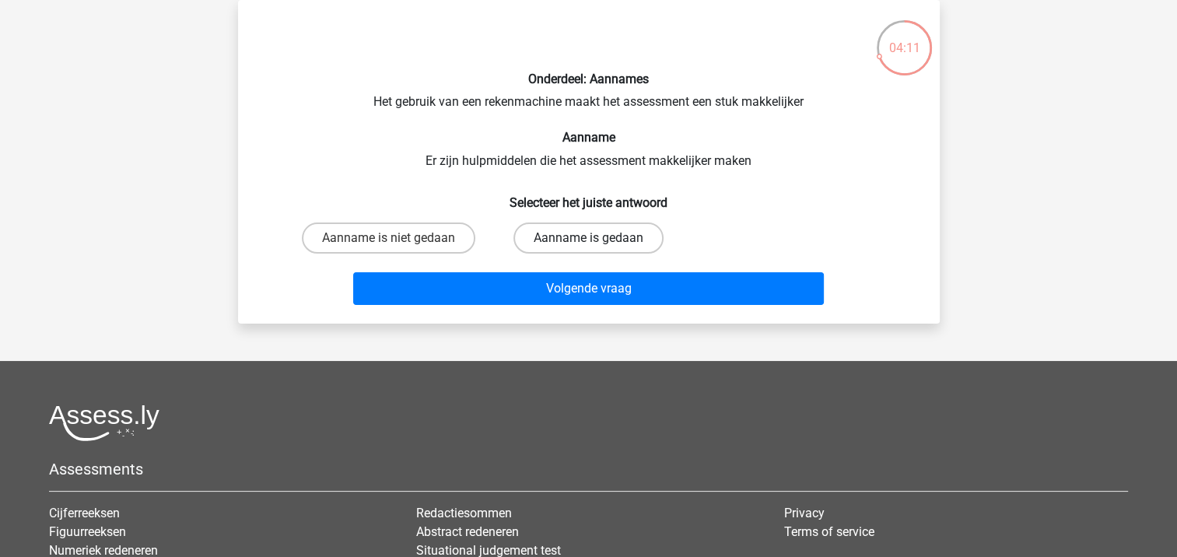
click at [563, 233] on label "Aanname is gedaan" at bounding box center [588, 237] width 150 height 31
click at [588, 238] on input "Aanname is gedaan" at bounding box center [593, 243] width 10 height 10
radio input "true"
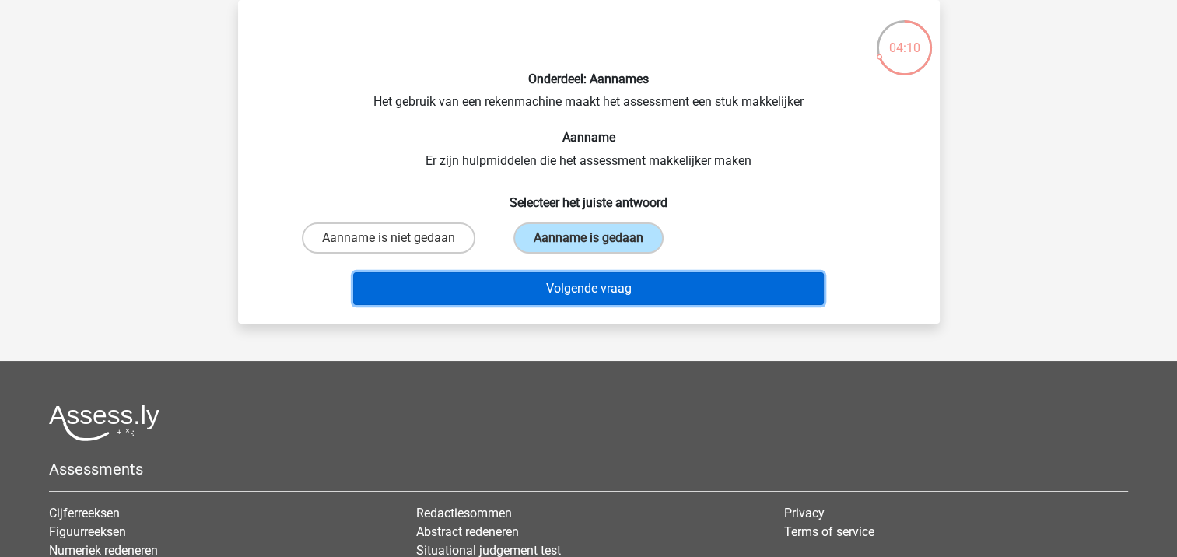
click at [527, 292] on button "Volgende vraag" at bounding box center [588, 288] width 471 height 33
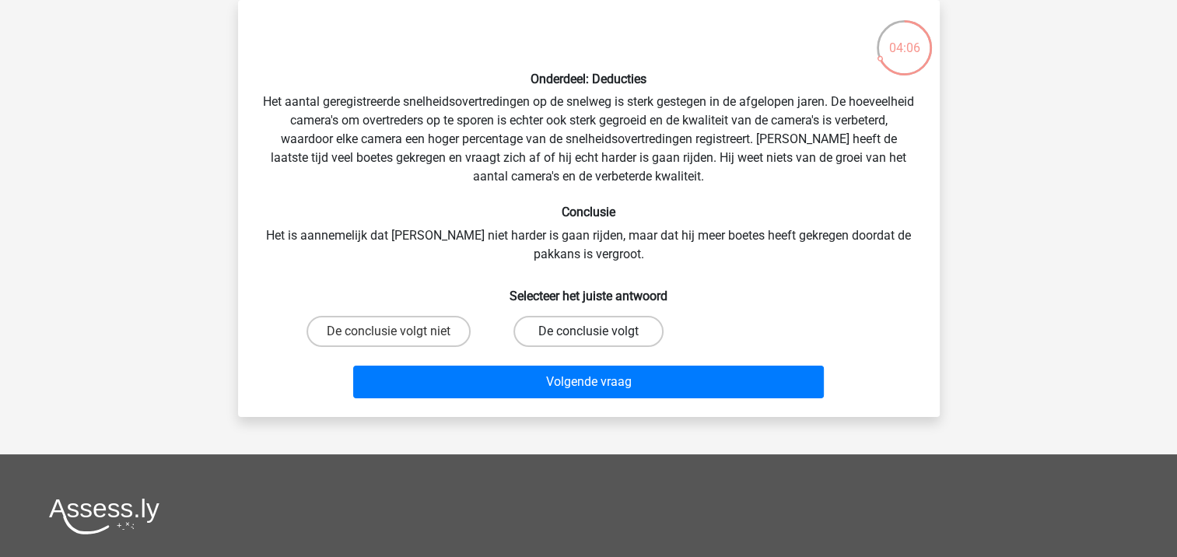
click at [527, 333] on label "De conclusie volgt" at bounding box center [588, 331] width 150 height 31
click at [588, 333] on input "De conclusie volgt" at bounding box center [593, 336] width 10 height 10
radio input "true"
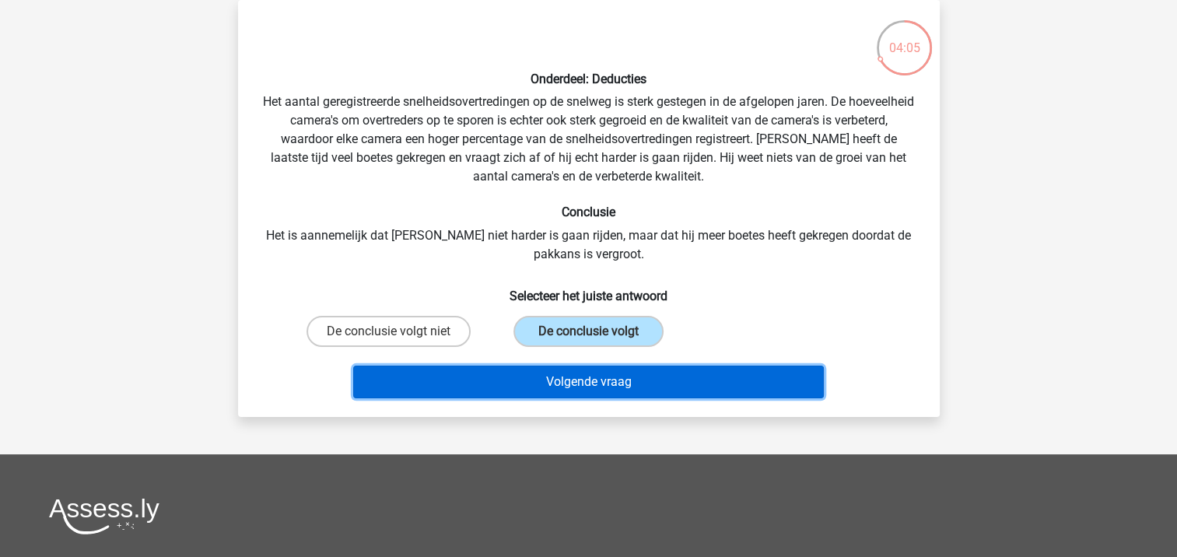
click at [542, 370] on button "Volgende vraag" at bounding box center [588, 382] width 471 height 33
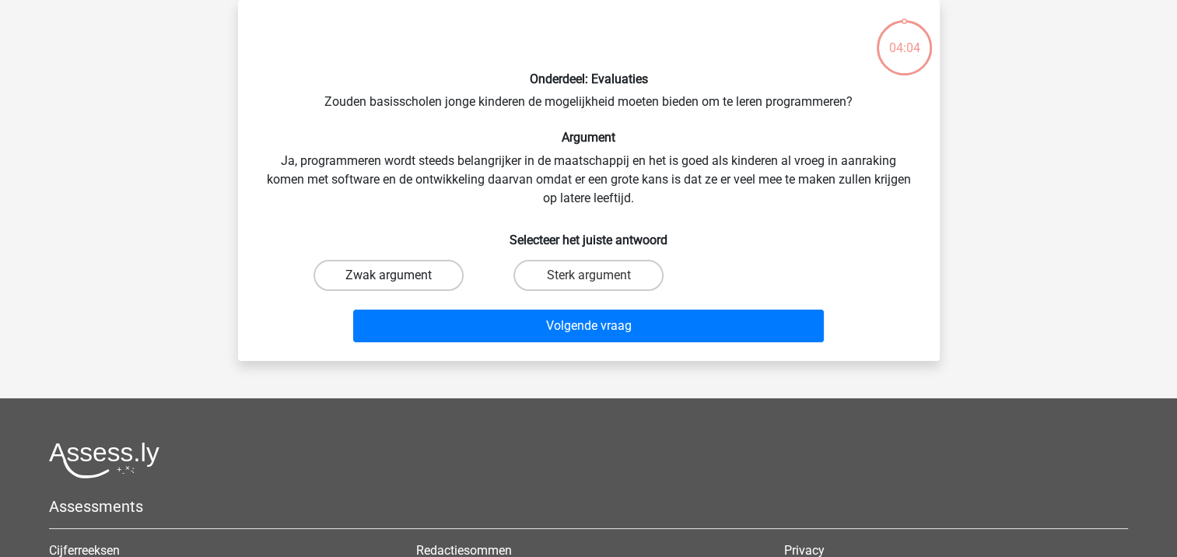
click at [438, 261] on label "Zwak argument" at bounding box center [388, 275] width 150 height 31
click at [398, 275] on input "Zwak argument" at bounding box center [393, 280] width 10 height 10
radio input "true"
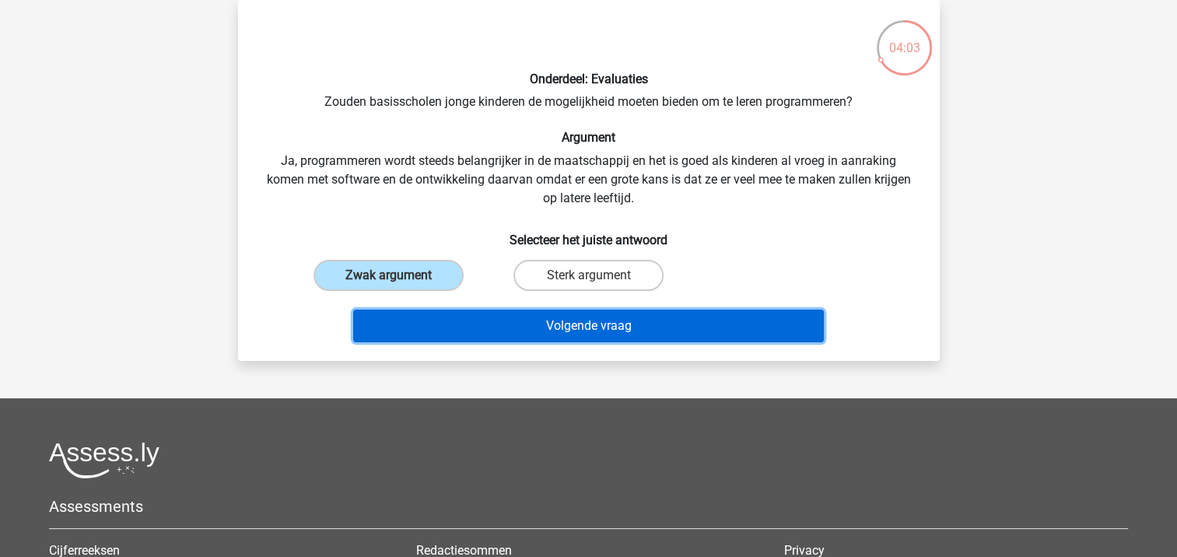
click at [471, 327] on button "Volgende vraag" at bounding box center [588, 326] width 471 height 33
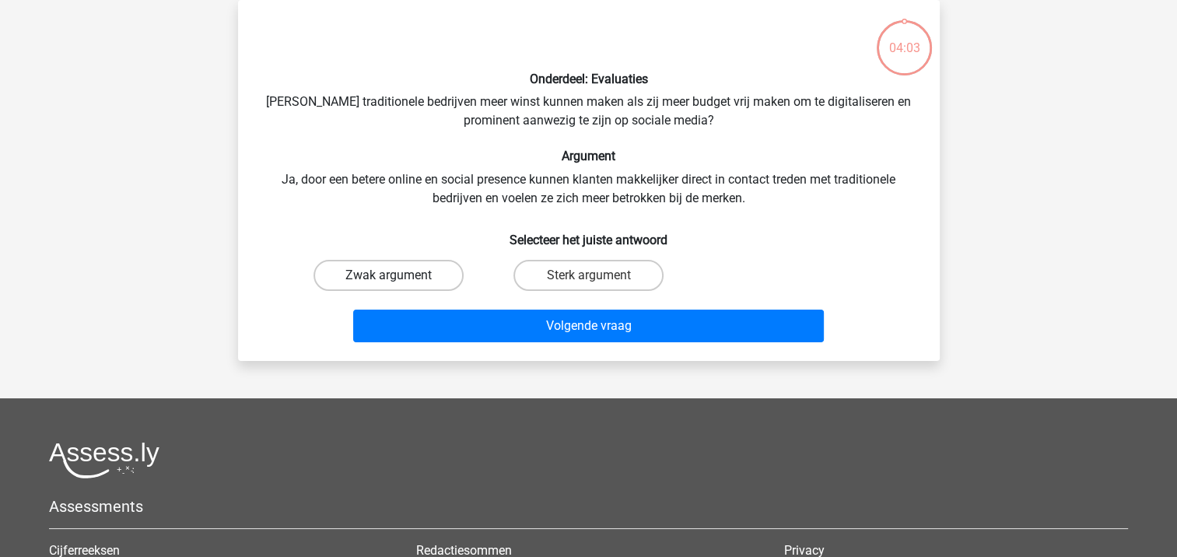
click at [436, 278] on label "Zwak argument" at bounding box center [388, 275] width 150 height 31
click at [398, 278] on input "Zwak argument" at bounding box center [393, 280] width 10 height 10
radio input "true"
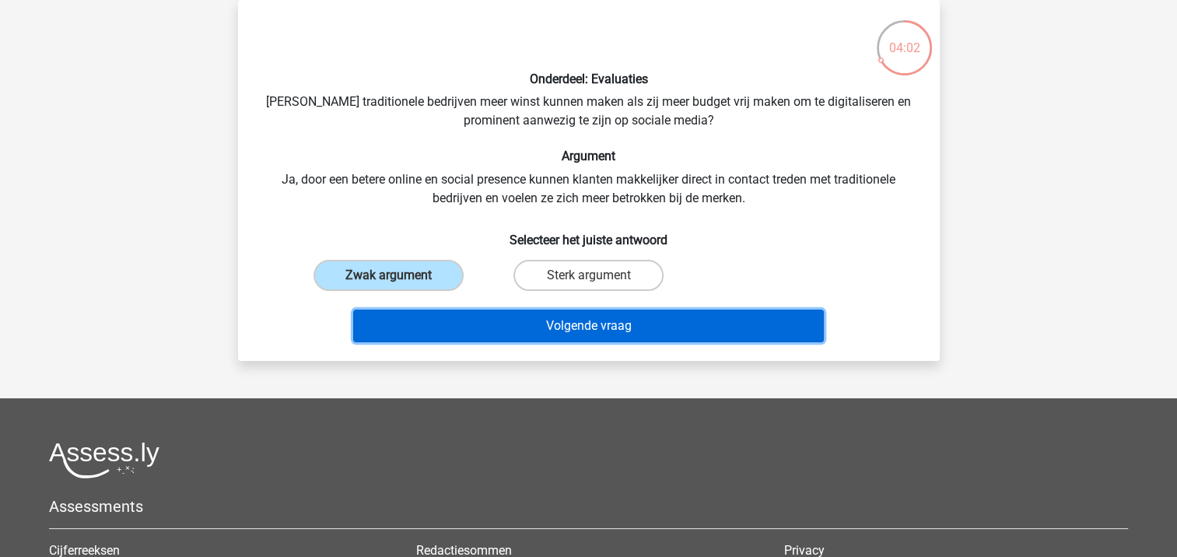
click at [461, 323] on button "Volgende vraag" at bounding box center [588, 326] width 471 height 33
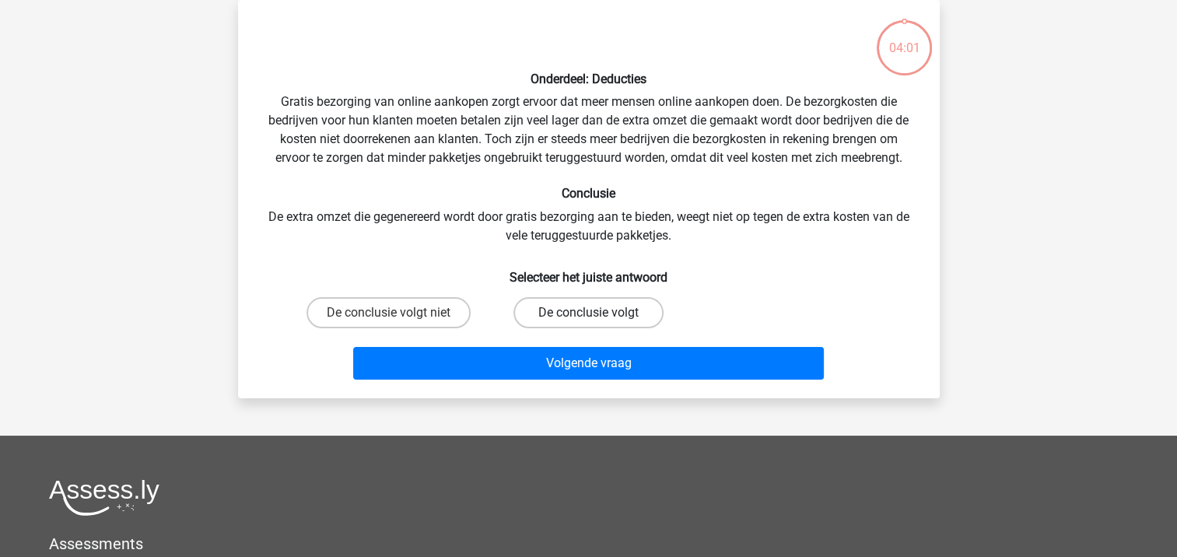
click at [544, 315] on label "De conclusie volgt" at bounding box center [588, 312] width 150 height 31
click at [588, 315] on input "De conclusie volgt" at bounding box center [593, 318] width 10 height 10
radio input "true"
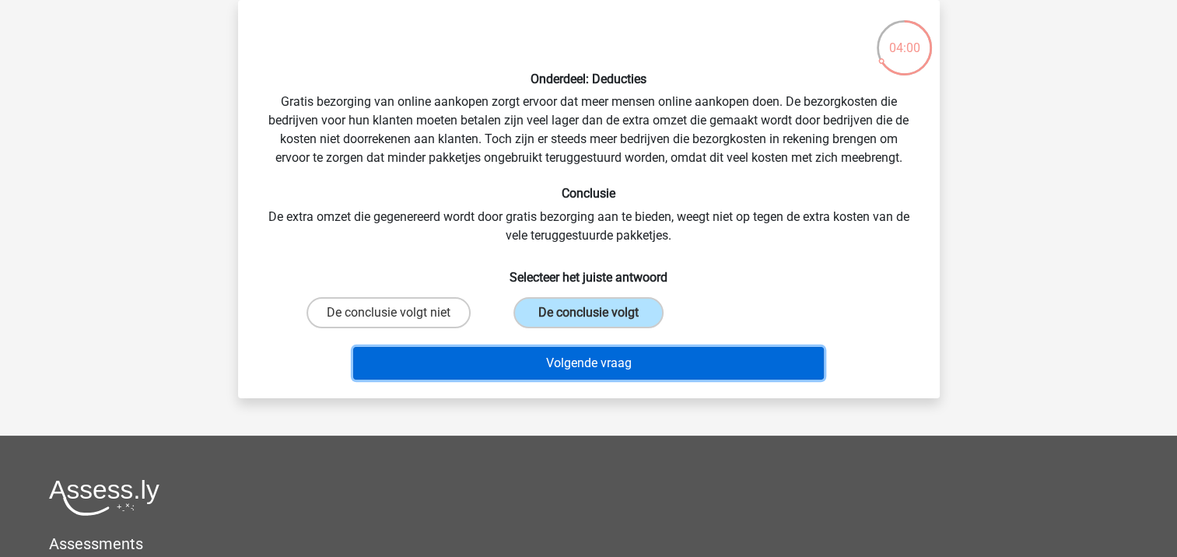
click at [518, 354] on button "Volgende vraag" at bounding box center [588, 363] width 471 height 33
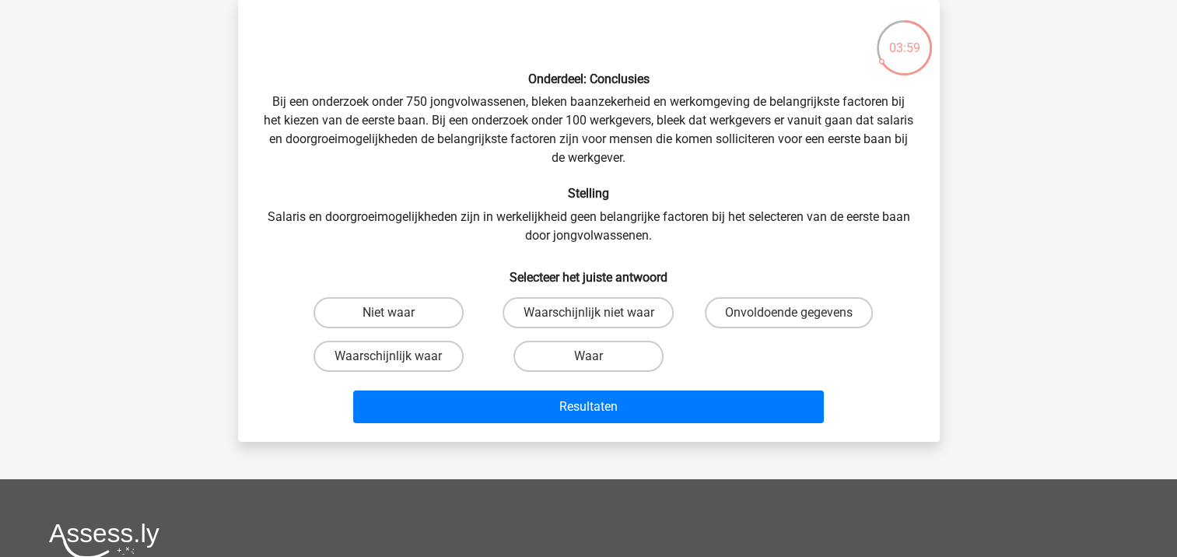
click at [744, 292] on div "Onvoldoende gegevens" at bounding box center [788, 313] width 200 height 44
click at [737, 309] on label "Onvoldoende gegevens" at bounding box center [789, 312] width 168 height 31
click at [789, 313] on input "Onvoldoende gegevens" at bounding box center [794, 318] width 10 height 10
radio input "true"
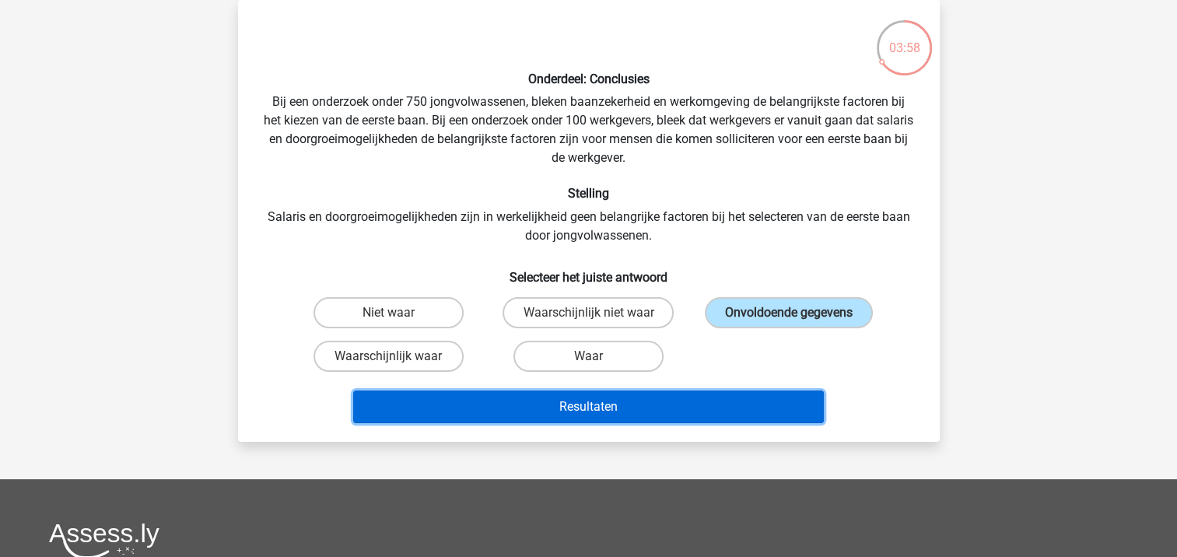
click at [611, 415] on button "Resultaten" at bounding box center [588, 406] width 471 height 33
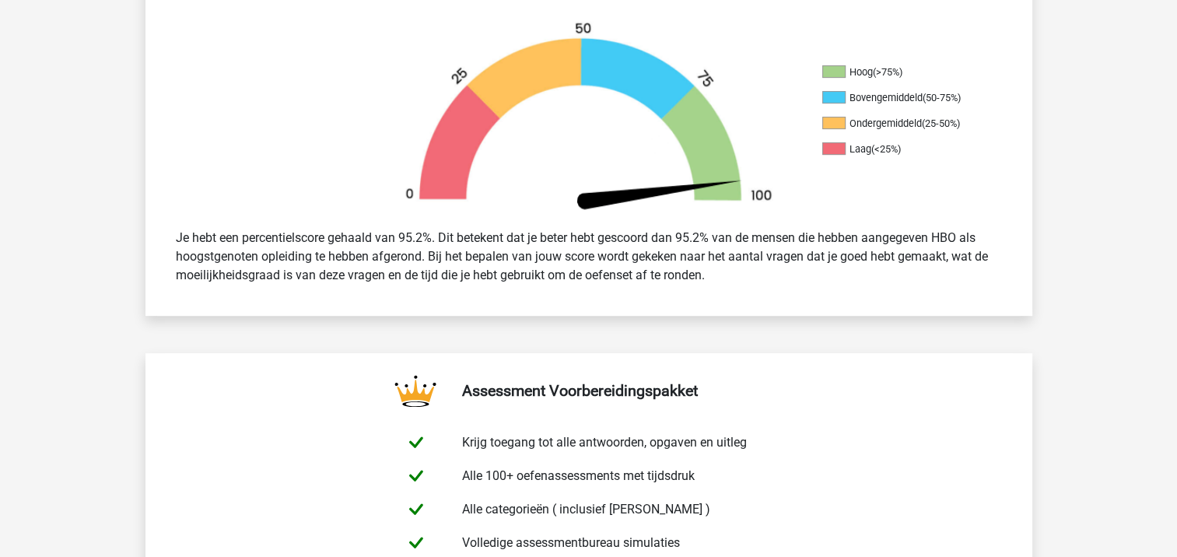
scroll to position [417, 0]
